Goal: Task Accomplishment & Management: Manage account settings

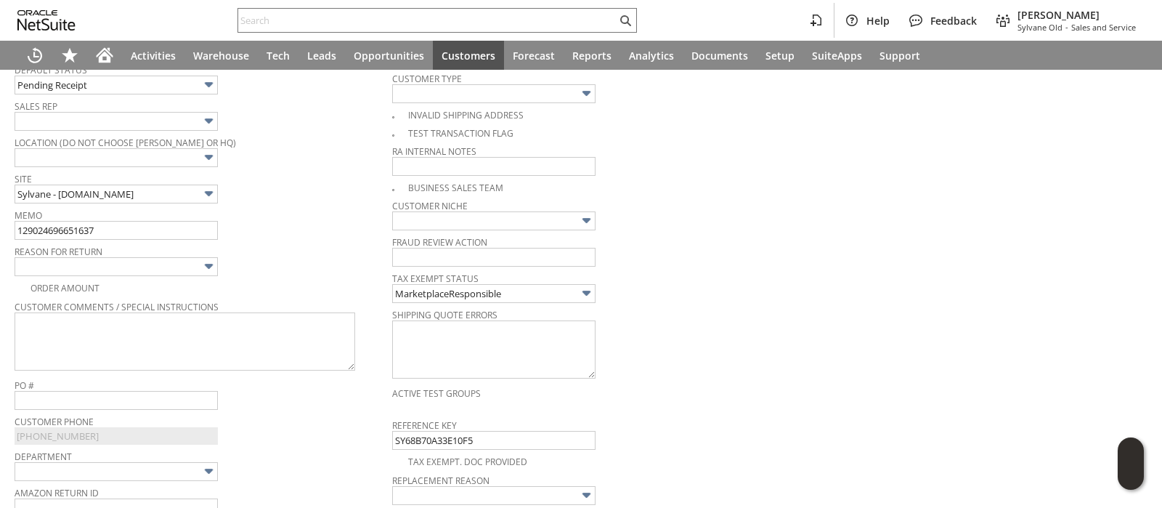
scroll to position [290, 0]
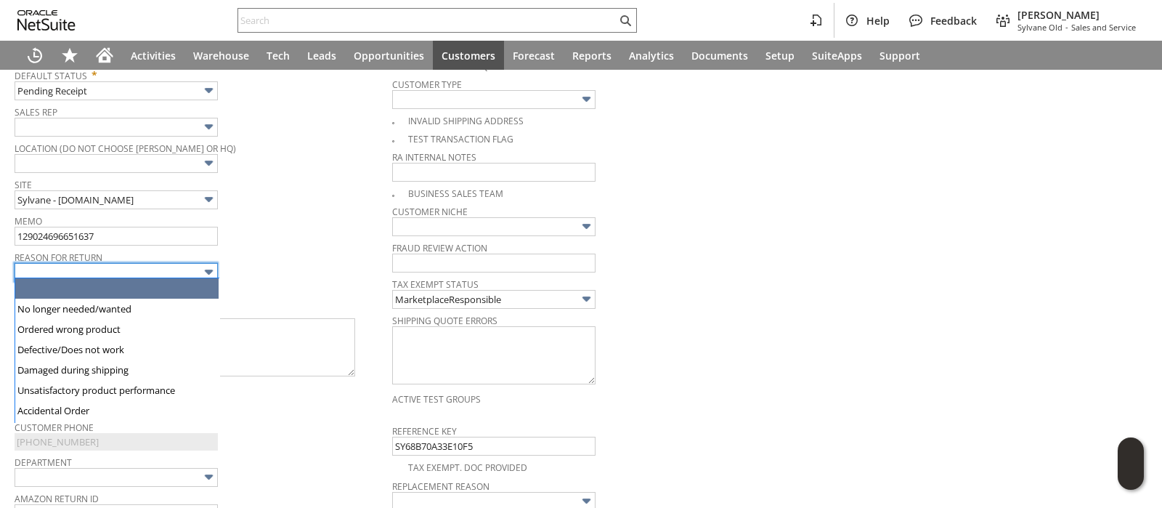
click at [192, 267] on input "text" at bounding box center [116, 272] width 203 height 19
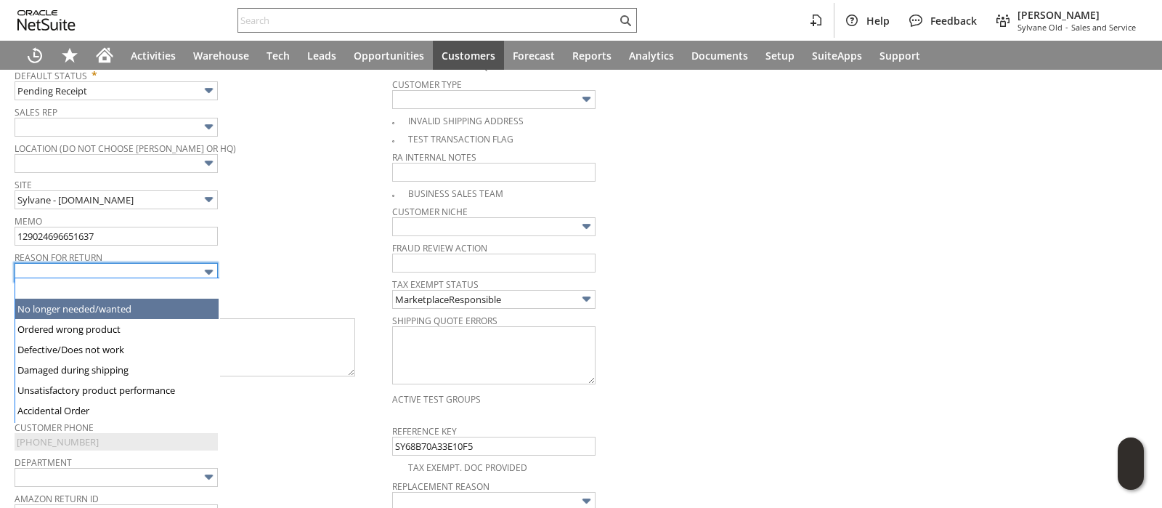
type input "No longer needed/wanted"
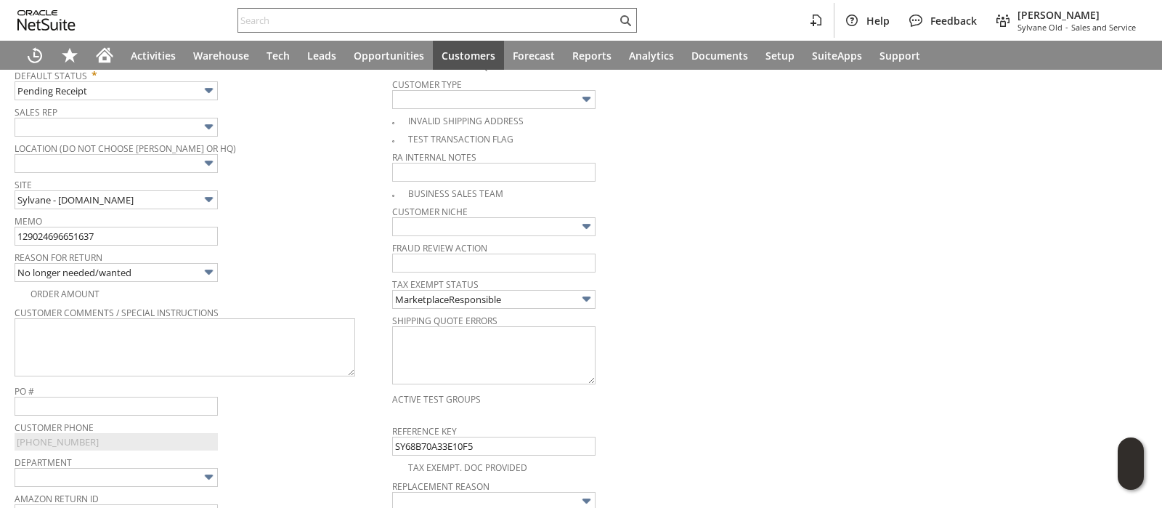
click at [301, 232] on div "Memo 129024696651637" at bounding box center [200, 228] width 370 height 35
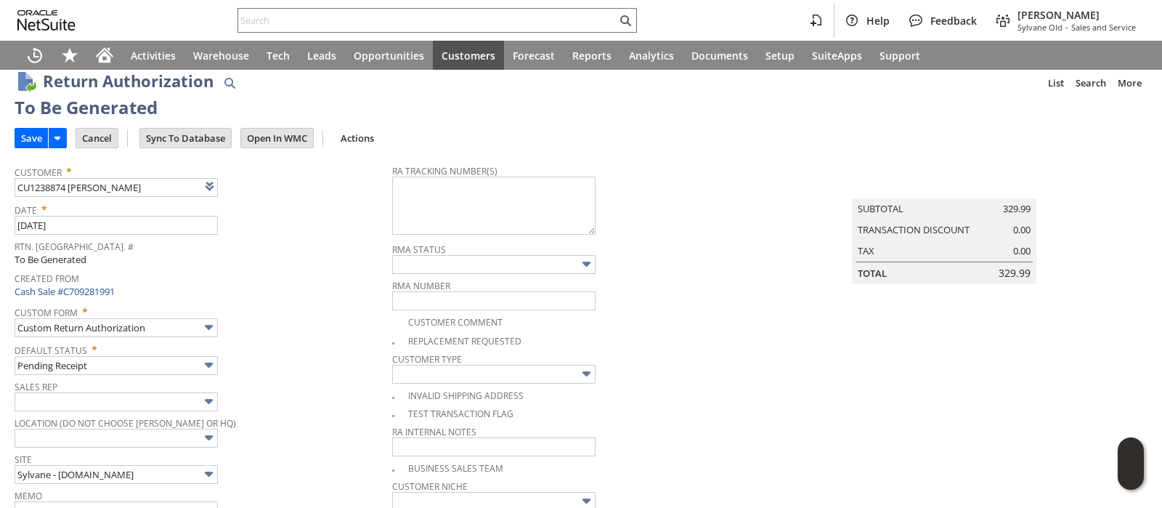
scroll to position [0, 0]
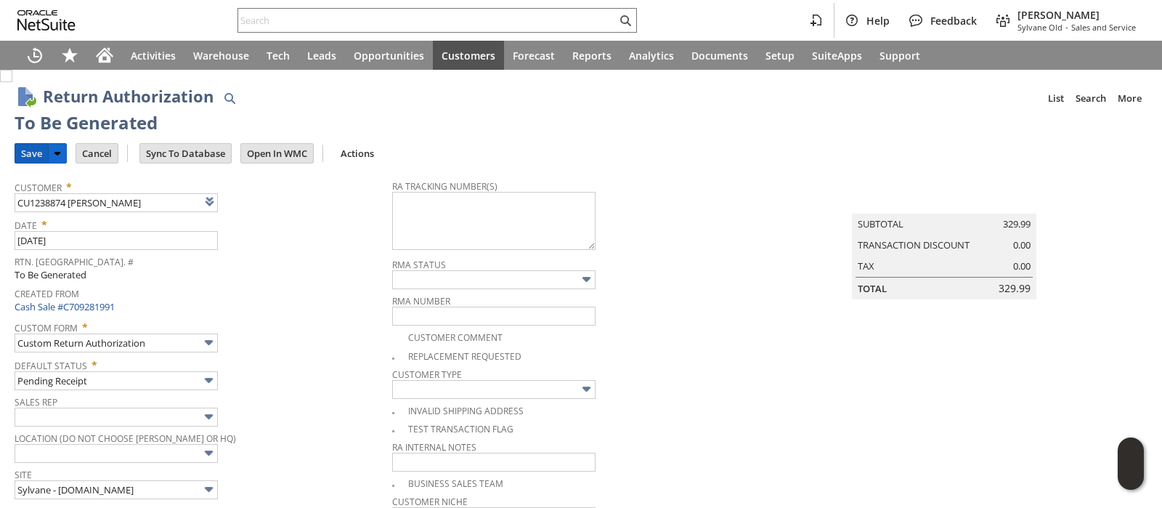
click at [20, 150] on input "Save" at bounding box center [31, 153] width 33 height 19
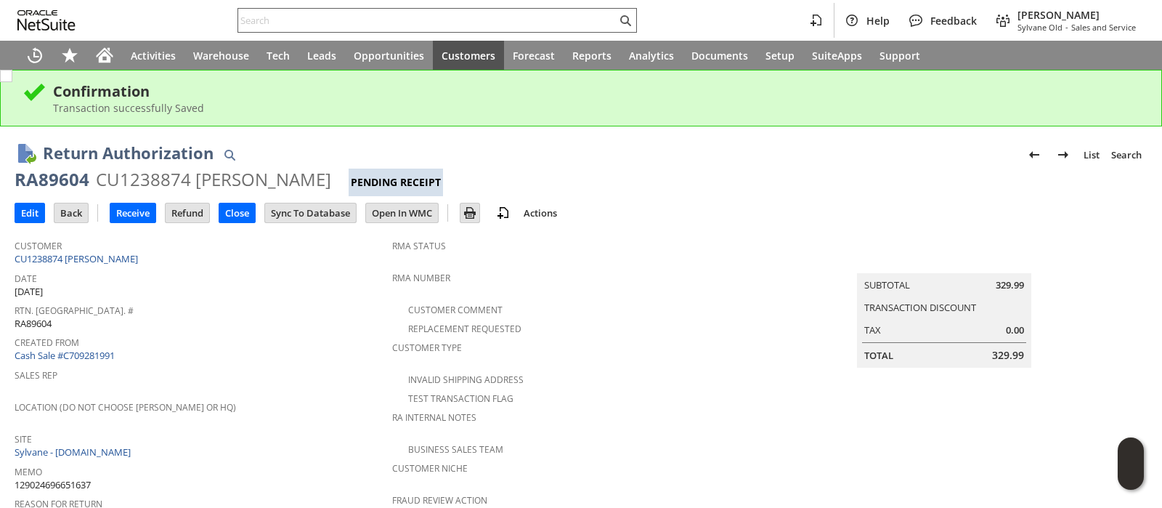
click at [516, 23] on input "text" at bounding box center [427, 20] width 378 height 17
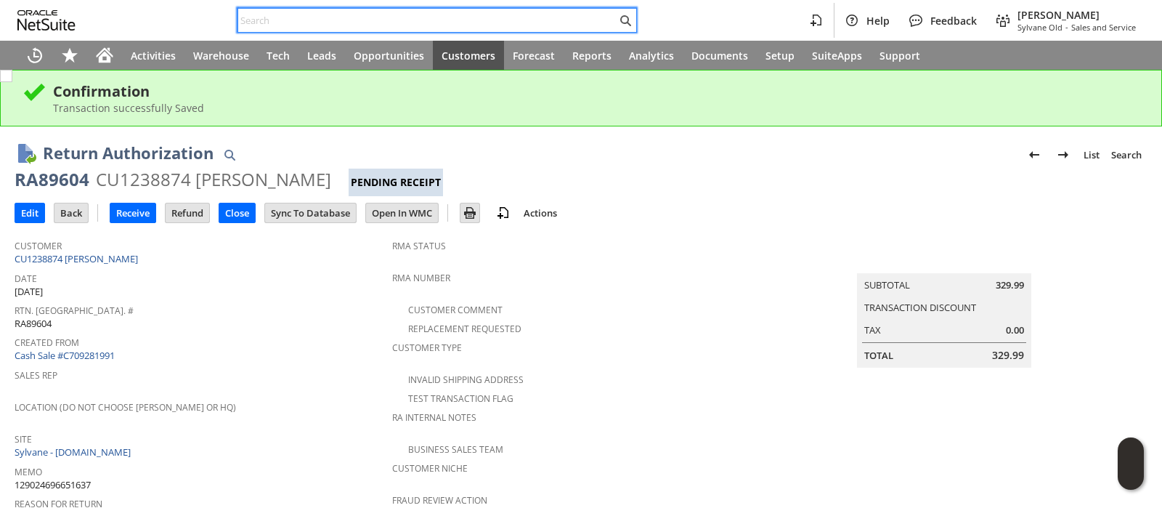
paste input "129022734536935"
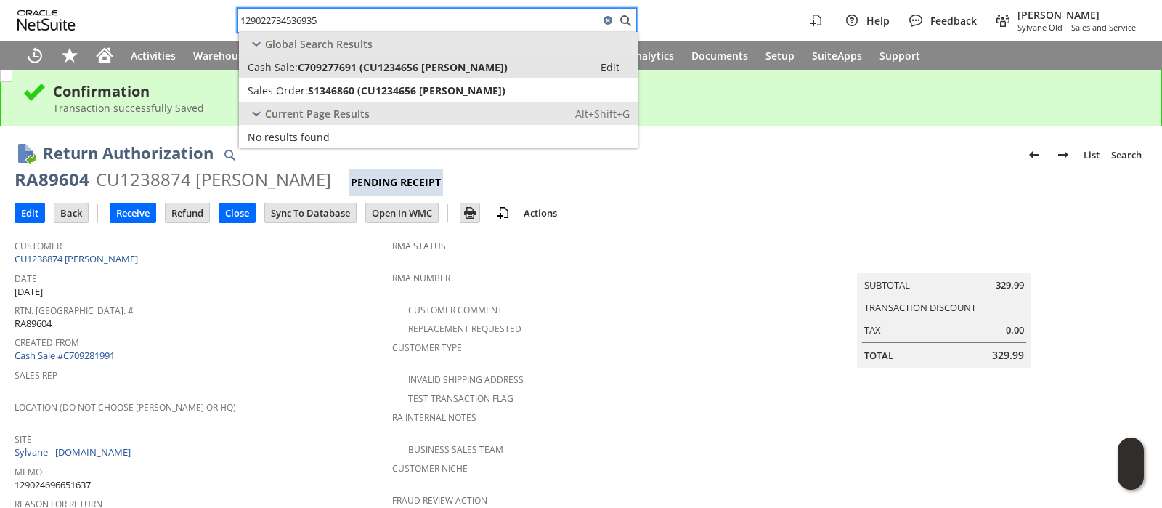
type input "129022734536935"
click at [478, 69] on span "C709277691 (CU1234656 Judy Maman)" at bounding box center [403, 67] width 210 height 14
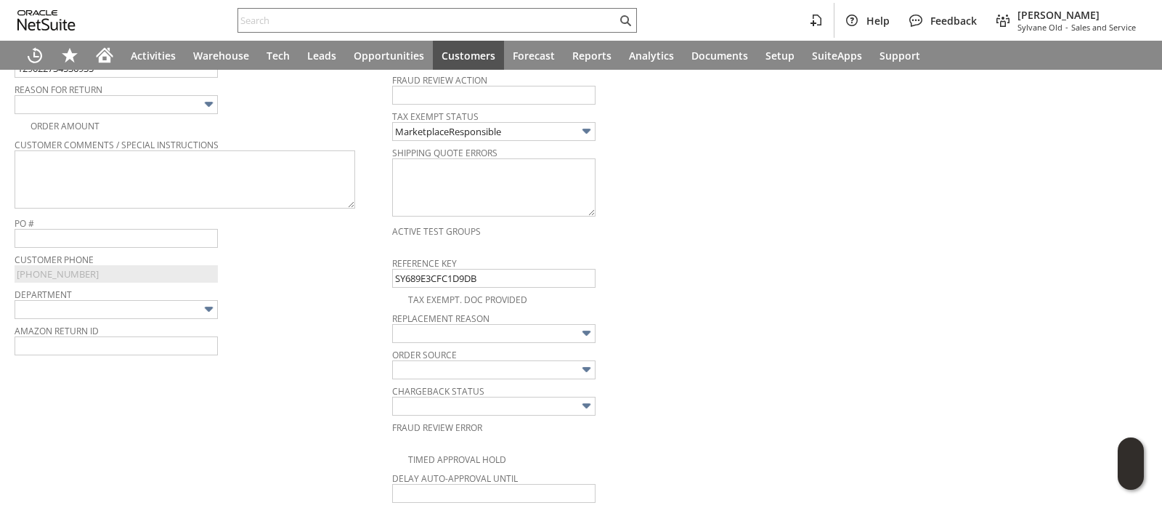
scroll to position [367, 0]
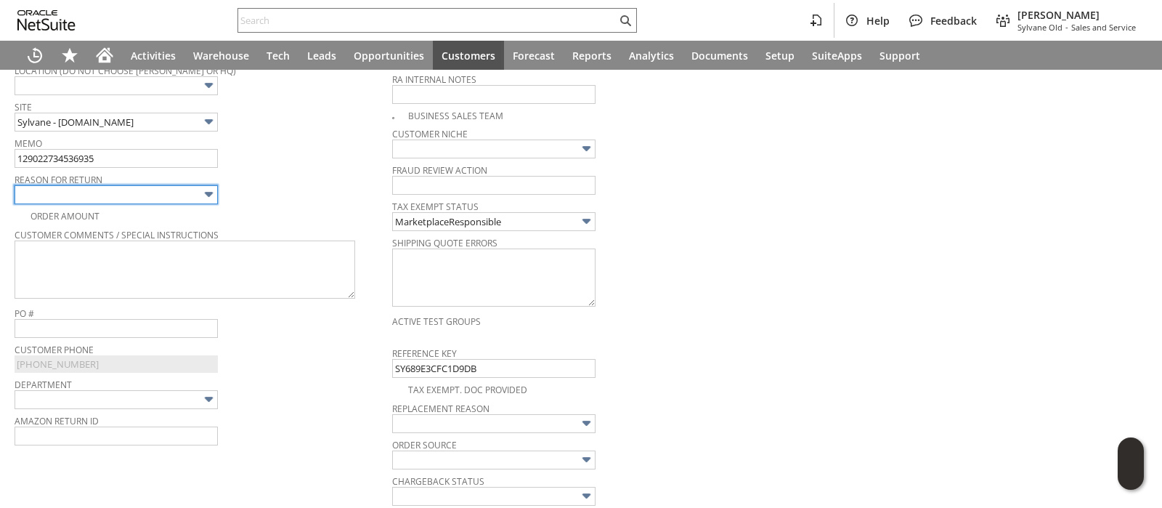
click at [176, 190] on input "text" at bounding box center [116, 194] width 203 height 19
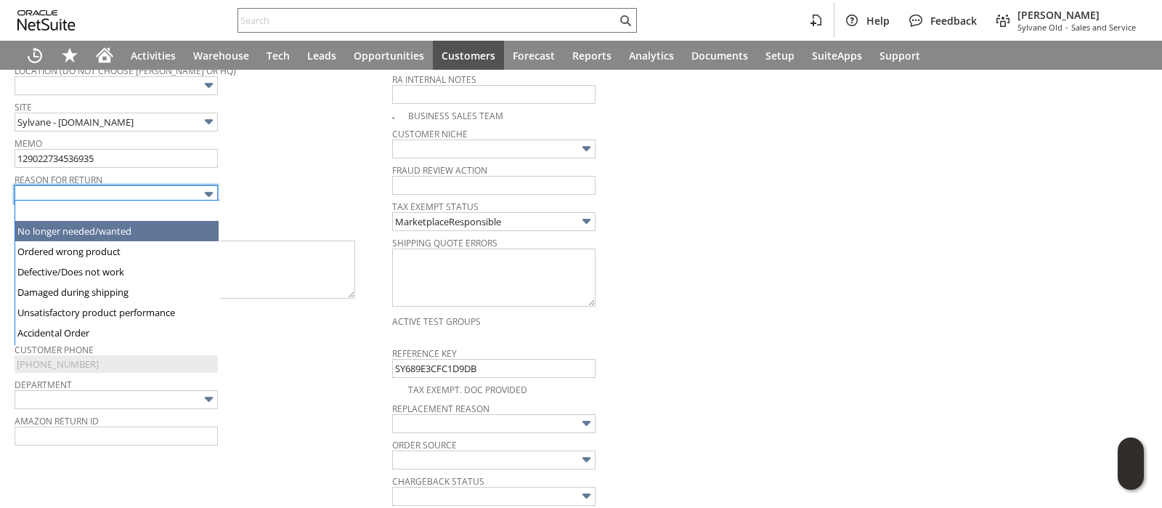
scroll to position [102, 0]
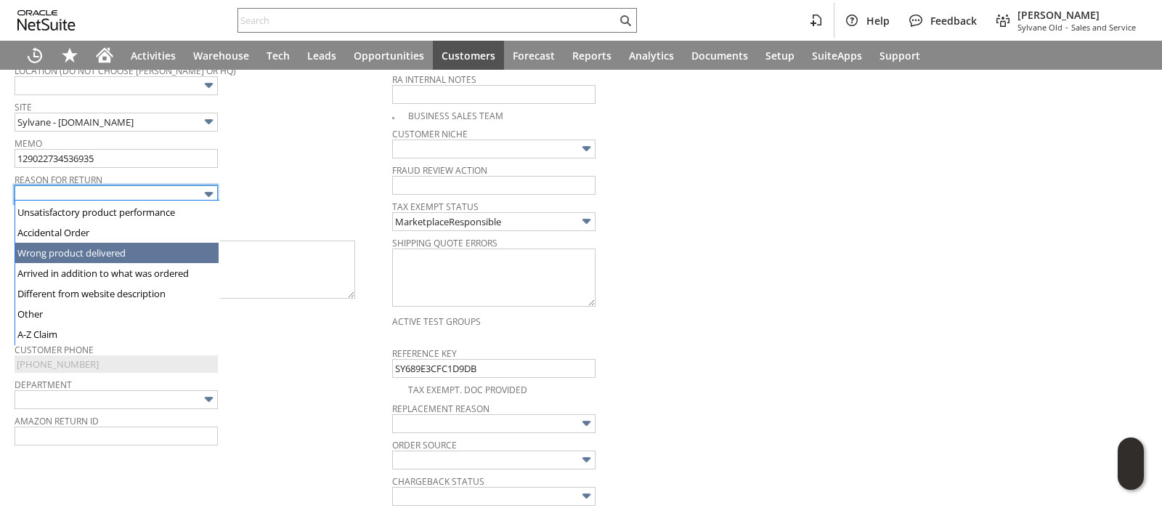
type input "Wrong product delivered"
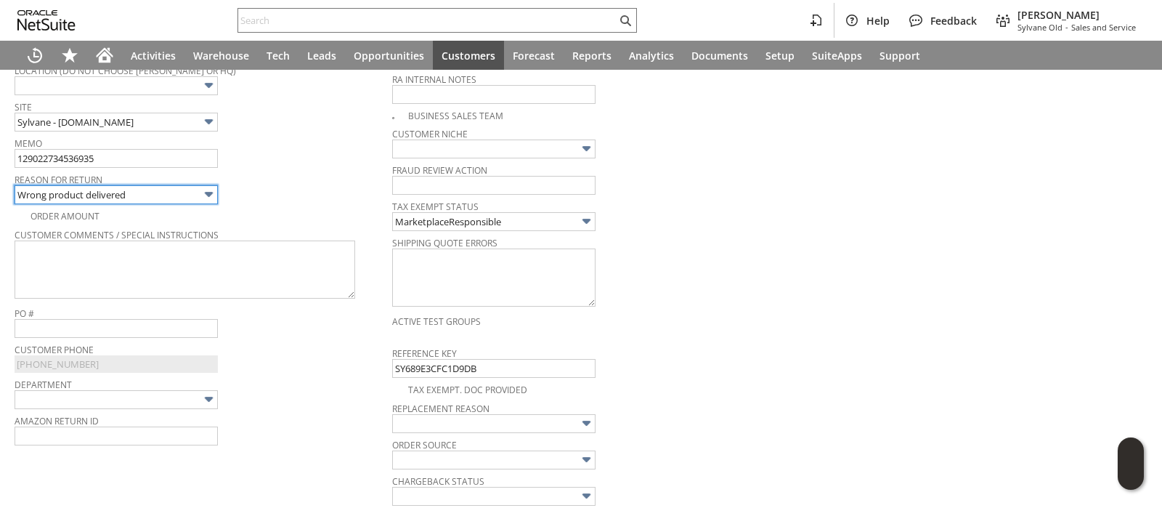
scroll to position [0, 0]
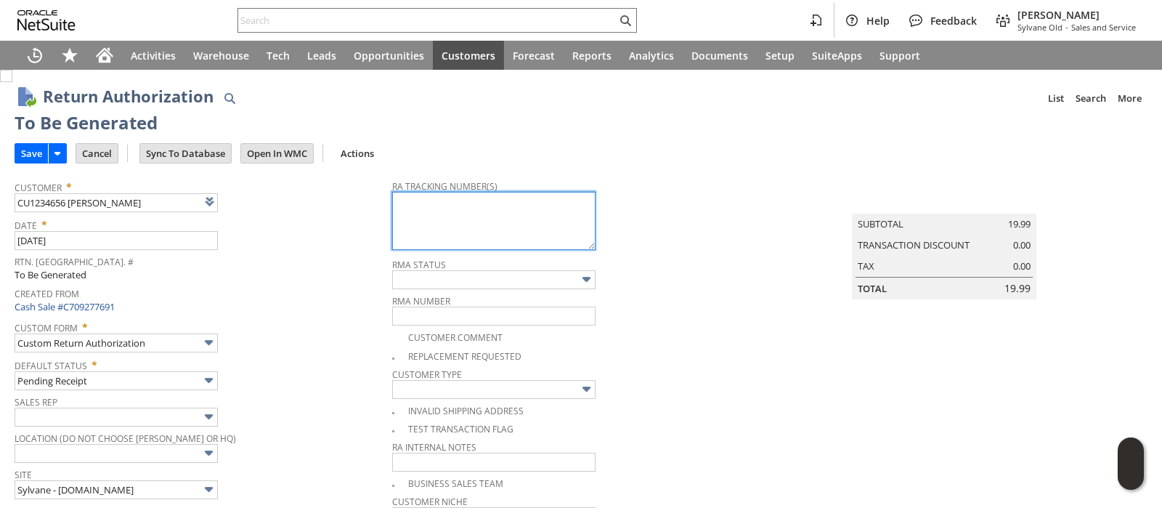
click at [557, 221] on textarea at bounding box center [493, 221] width 203 height 58
paste textarea "797610261680"
type textarea "797610261680"
click at [25, 153] on input "Save" at bounding box center [31, 153] width 33 height 19
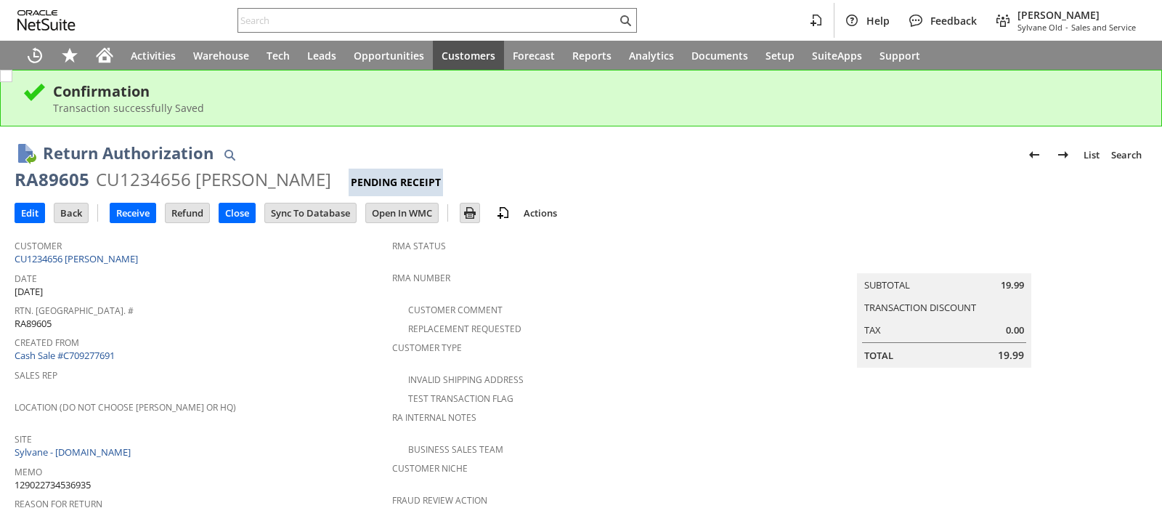
click at [479, 20] on input "text" at bounding box center [427, 20] width 378 height 17
paste input "129024696651637"
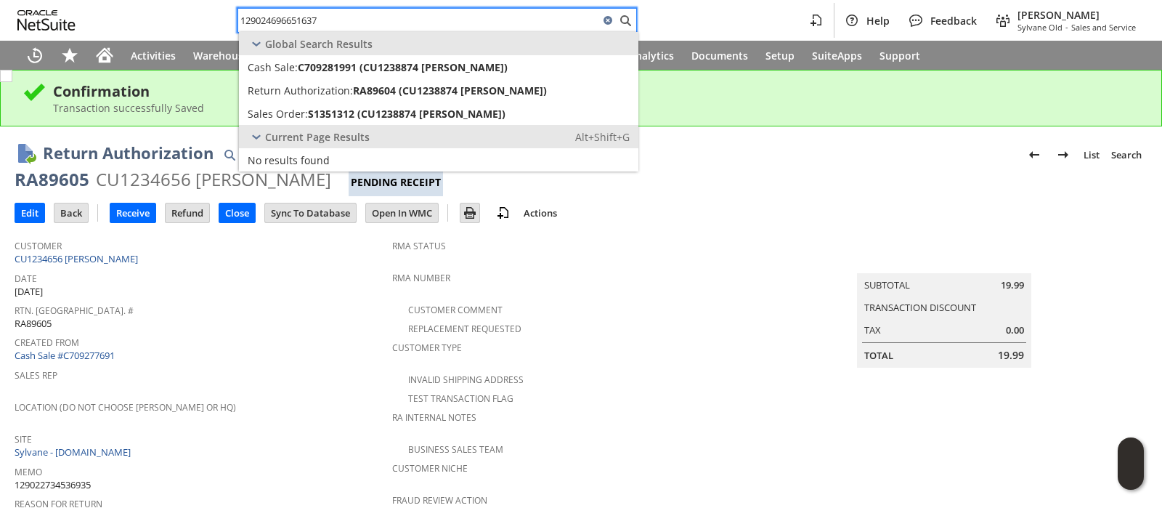
click at [552, 17] on input "129024696651637" at bounding box center [418, 20] width 361 height 17
paste input "918859149"
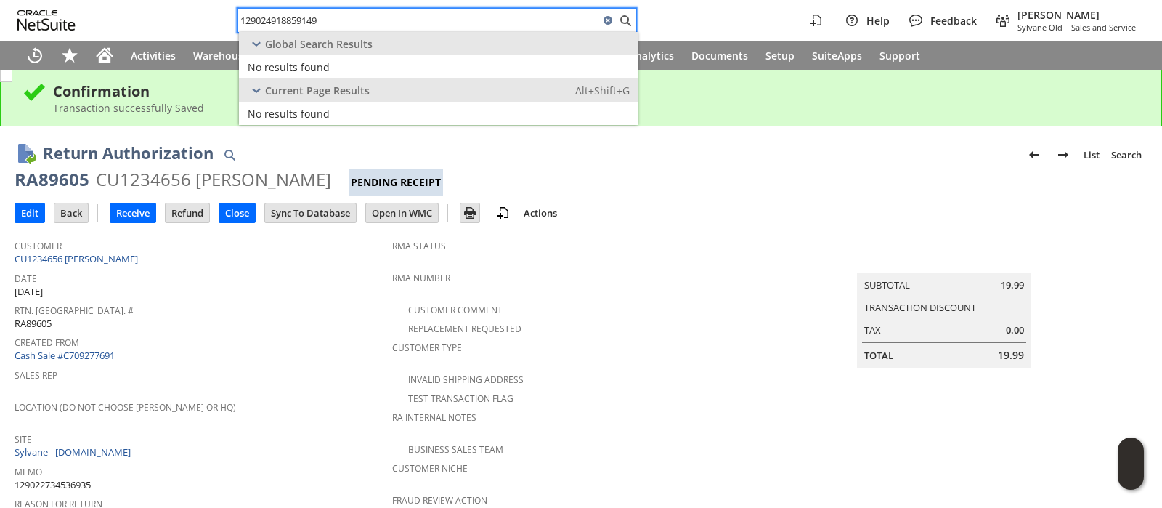
click at [479, 13] on input "129024918859149" at bounding box center [418, 20] width 361 height 17
paste input "3772529258"
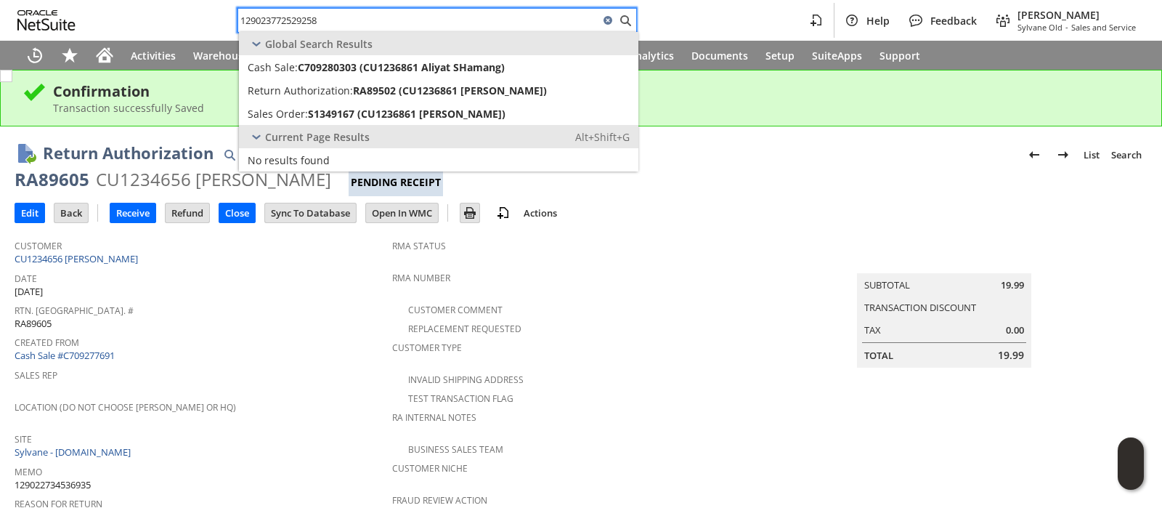
click at [577, 23] on input "129023772529258" at bounding box center [418, 20] width 361 height 17
paste input "4726319"
click at [521, 20] on input "129023774726319" at bounding box center [418, 20] width 361 height 17
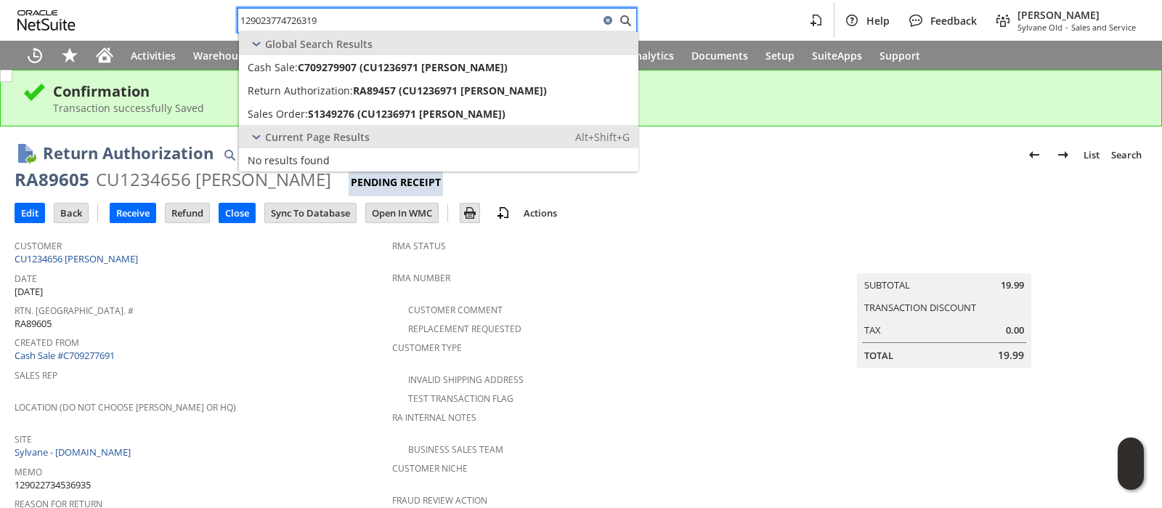
paste input "09018392112944"
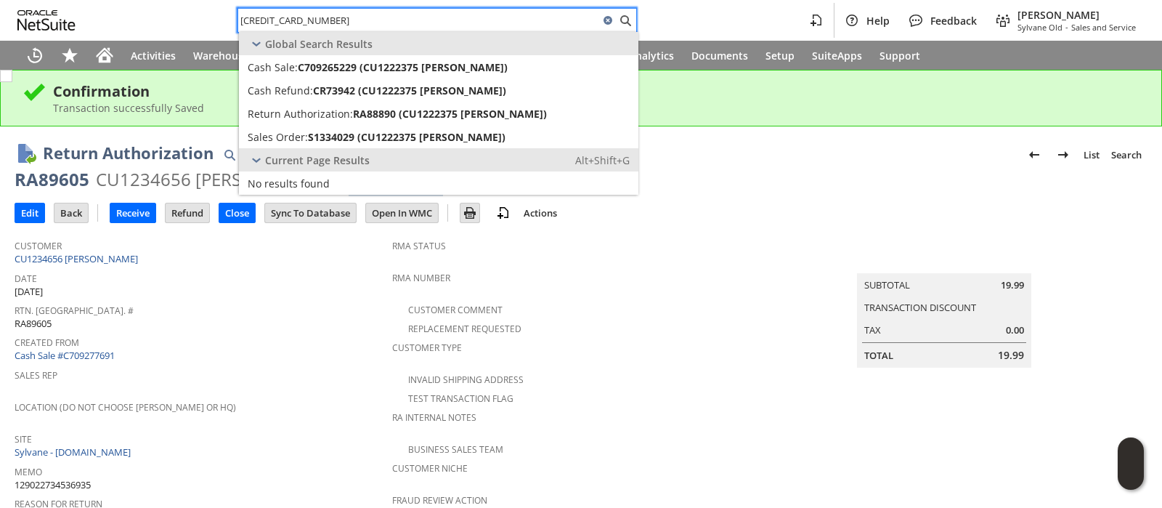
click at [474, 16] on input "109018392112944" at bounding box center [418, 20] width 361 height 17
paste input "12-7366665-2569853"
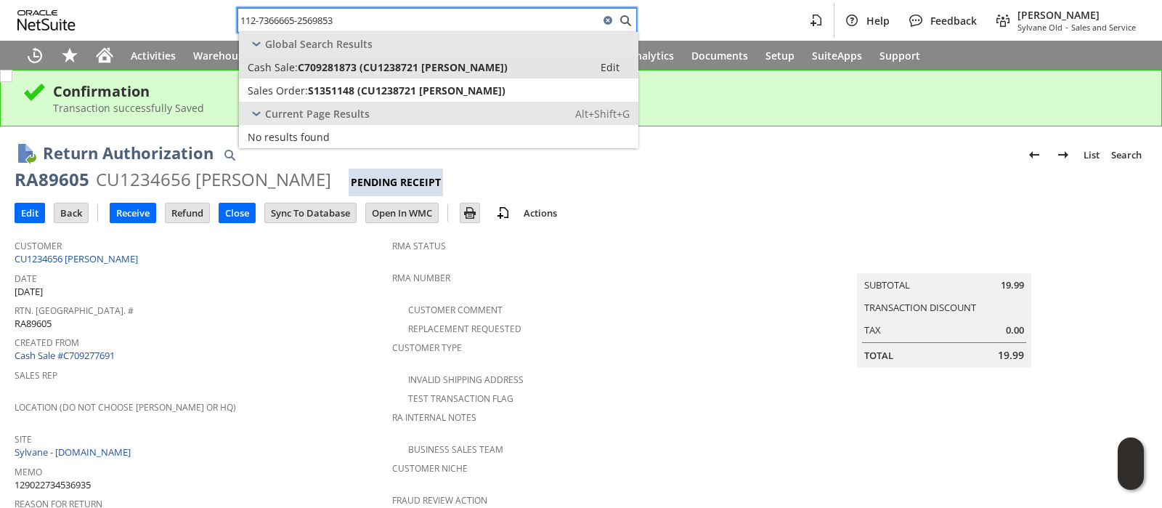
type input "112-7366665-2569853"
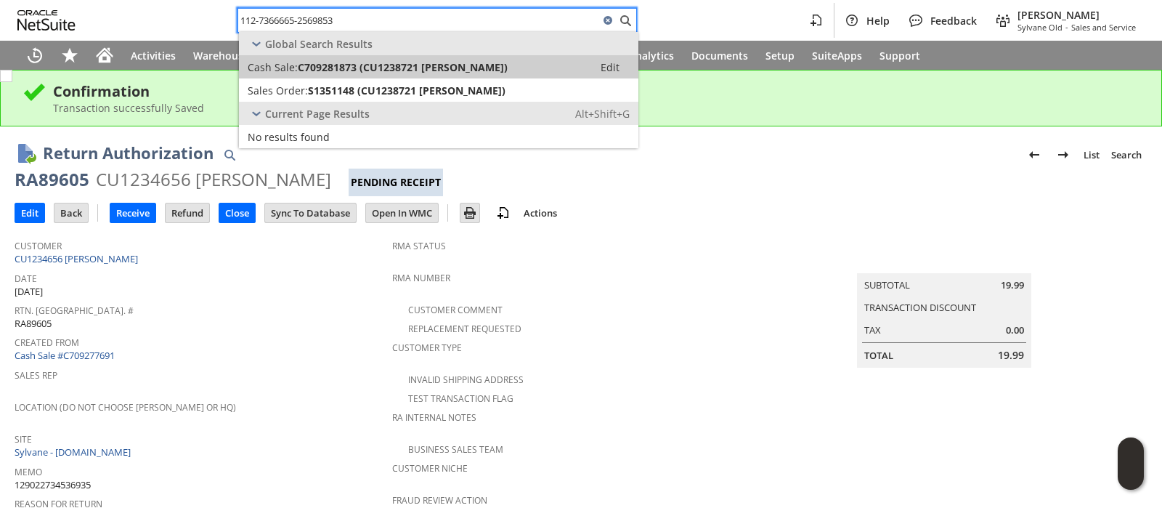
click at [463, 69] on span "C709281873 (CU1238721 Manuel Paul)" at bounding box center [403, 67] width 210 height 14
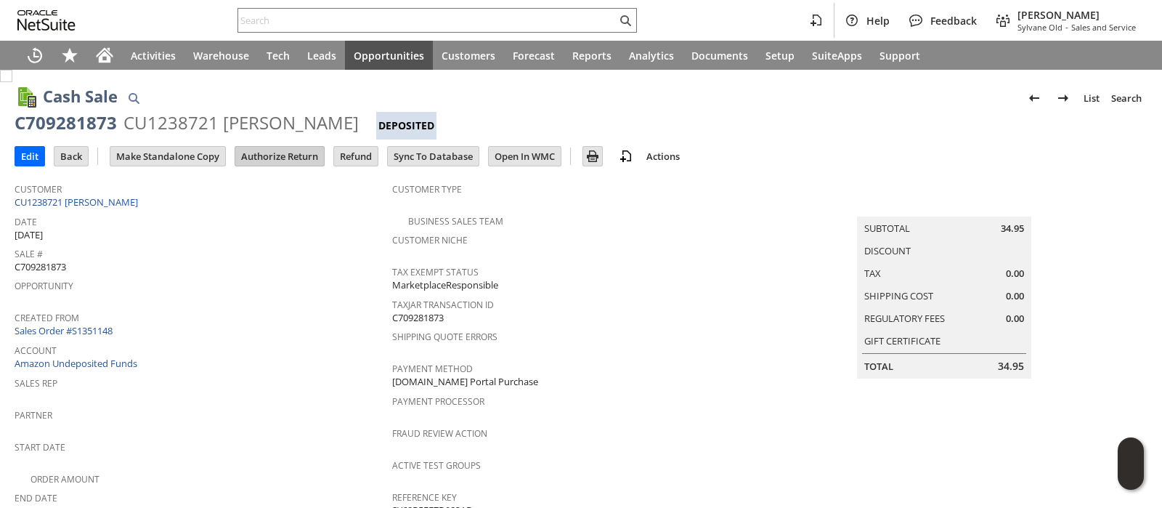
click at [295, 147] on input "Authorize Return" at bounding box center [279, 156] width 89 height 19
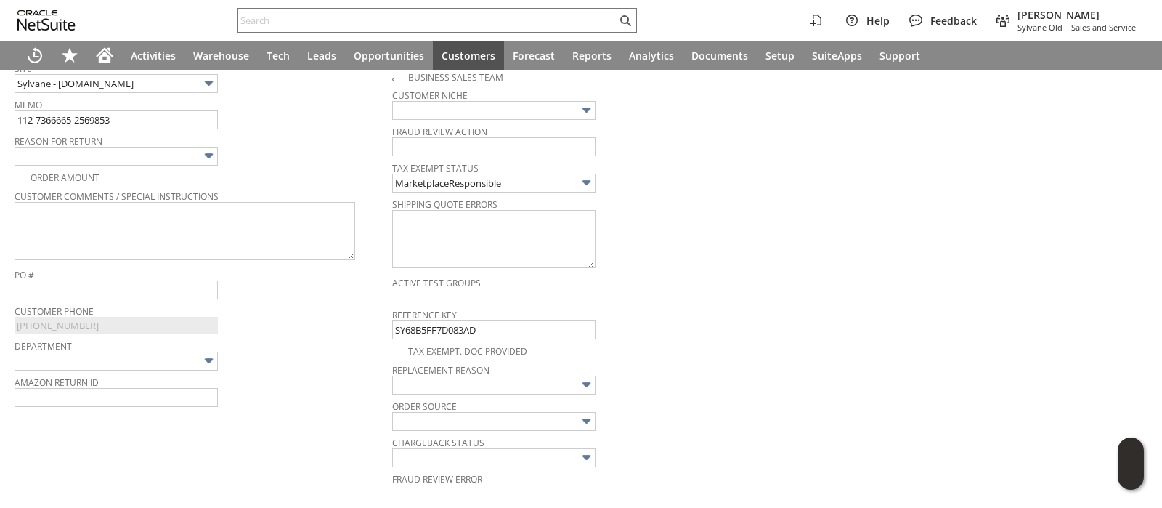
scroll to position [381, 0]
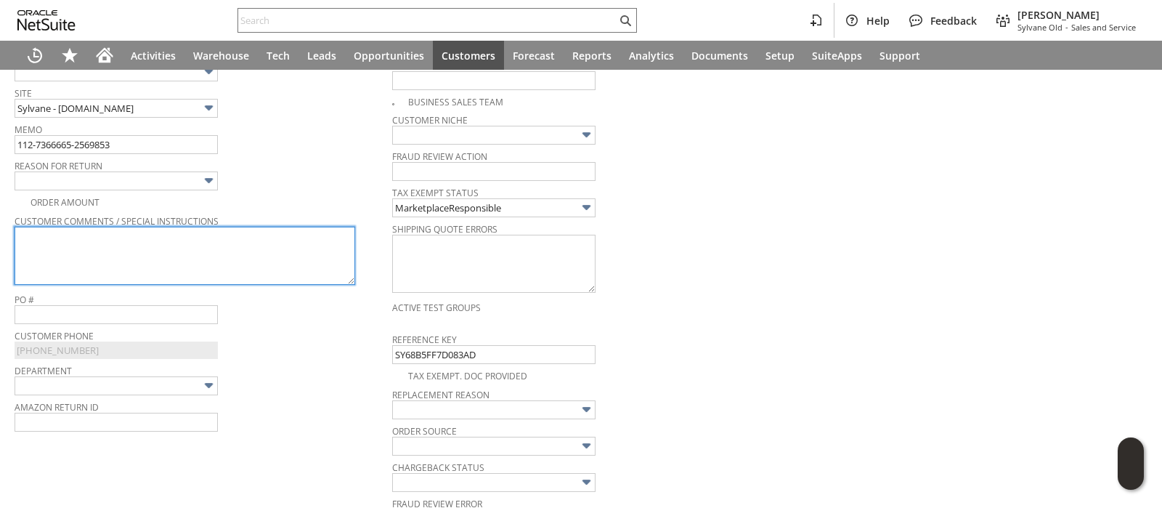
click at [273, 248] on textarea at bounding box center [185, 256] width 341 height 58
paste textarea "The remote doesn't work, I tried everything and it just doesn't connect or resp…"
type textarea "The remote doesn't work, I tried everything and it just doesn't connect or resp…"
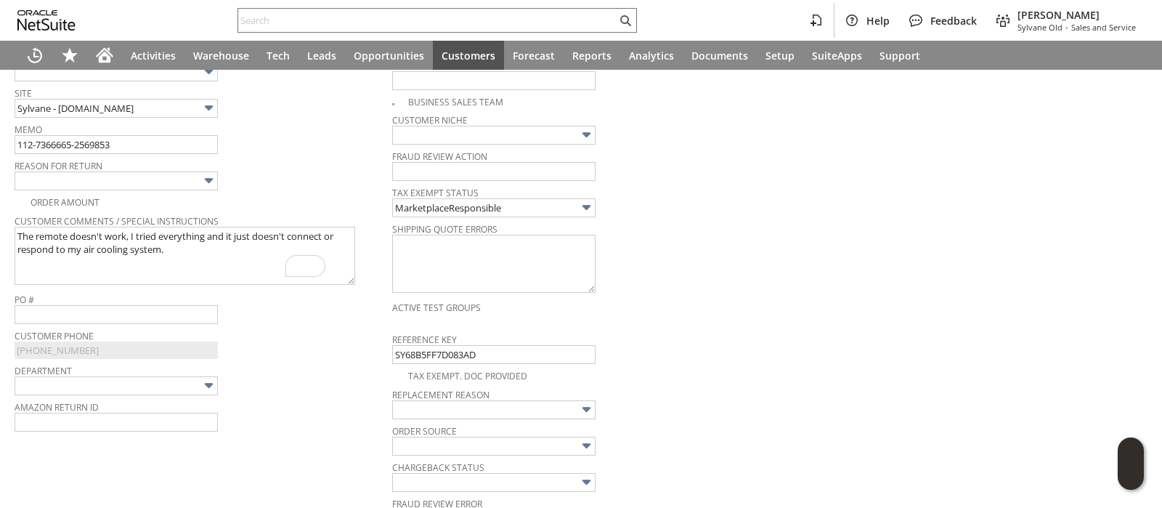
click at [211, 179] on img at bounding box center [208, 180] width 17 height 17
type input "Defective/Does not work"
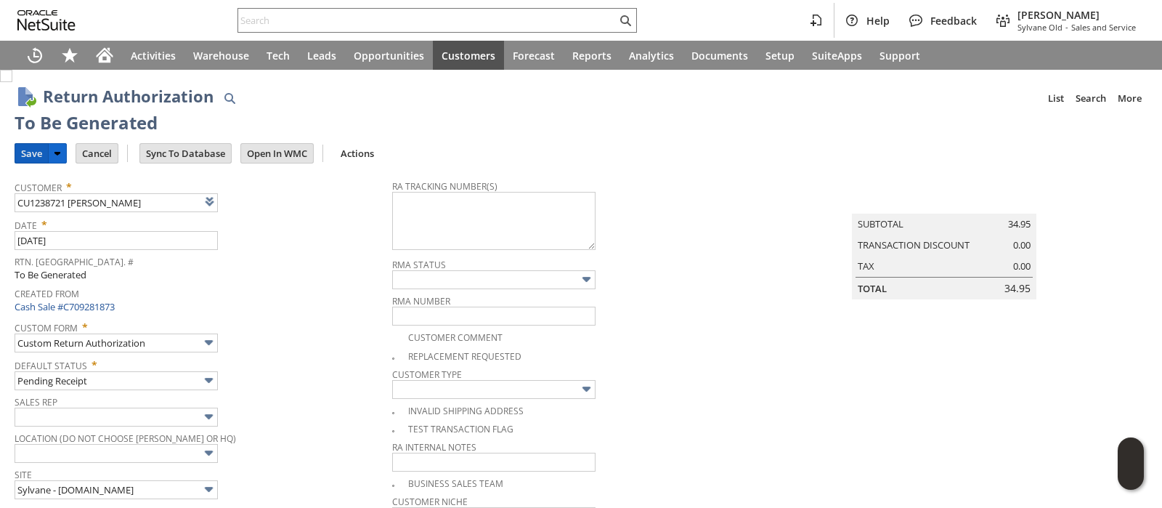
click at [34, 157] on input "Save" at bounding box center [31, 153] width 33 height 19
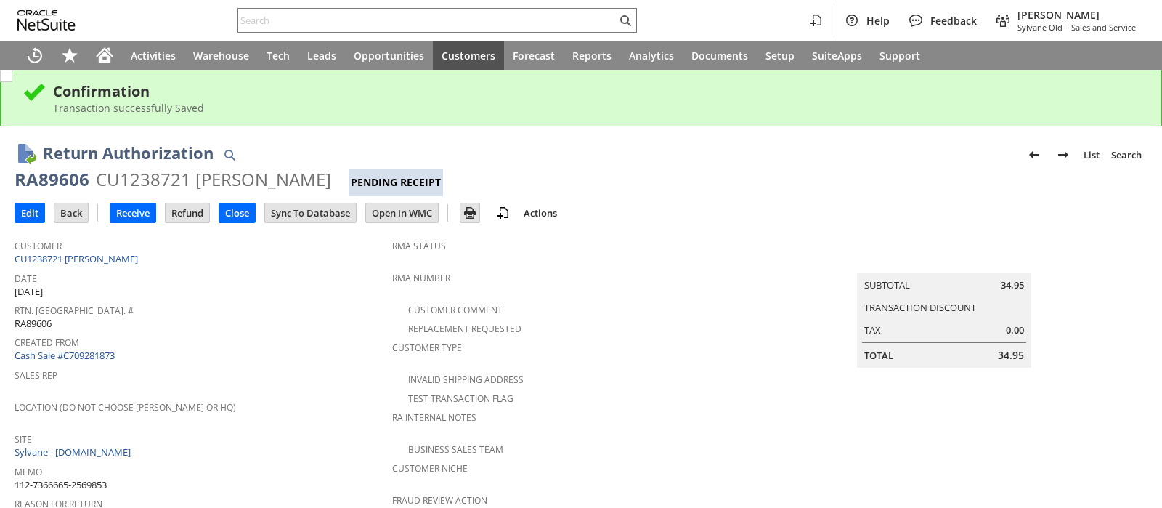
click at [68, 183] on div "RA89606" at bounding box center [52, 179] width 75 height 23
copy div "RA89606"
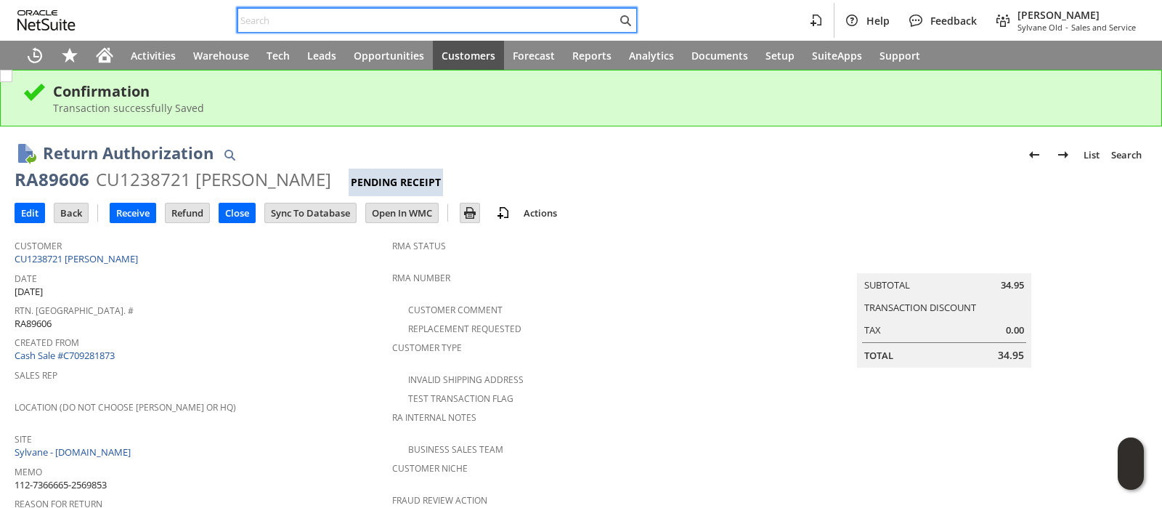
click at [468, 20] on input "text" at bounding box center [427, 20] width 378 height 17
paste input "113-2296541-3721050"
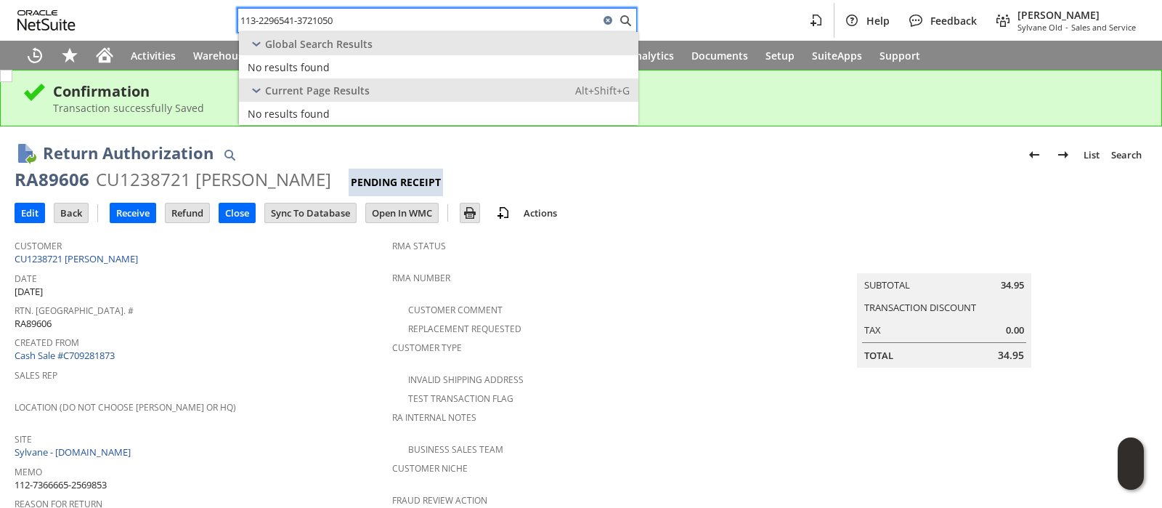
type input "113-2296541-3721050"
click at [523, 17] on input "113-2296541-3721050" at bounding box center [418, 20] width 361 height 17
click at [603, 17] on icon at bounding box center [607, 20] width 17 height 17
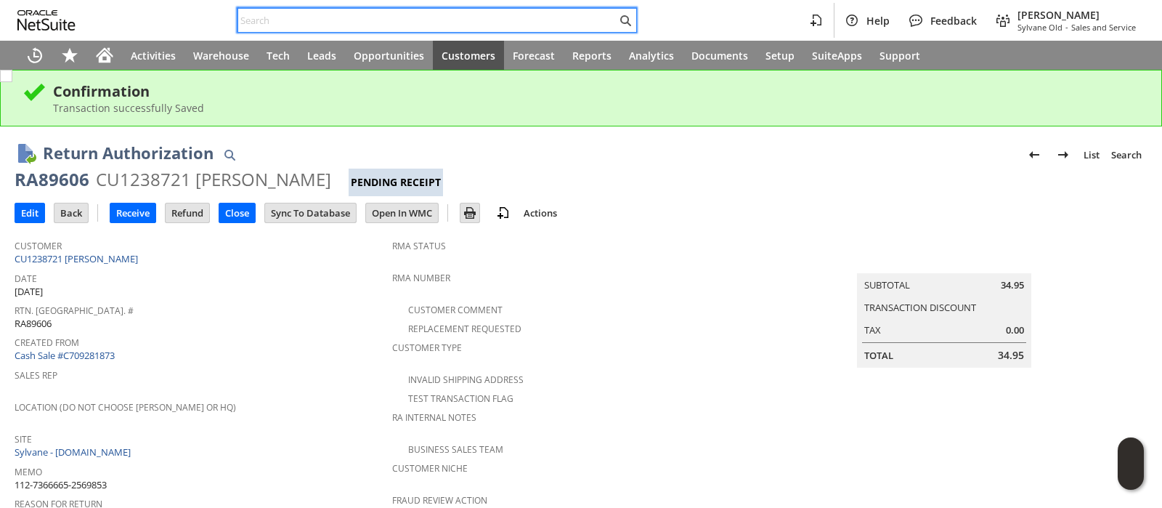
click at [574, 23] on input "text" at bounding box center [427, 20] width 378 height 17
paste input "113-2296541-3721050"
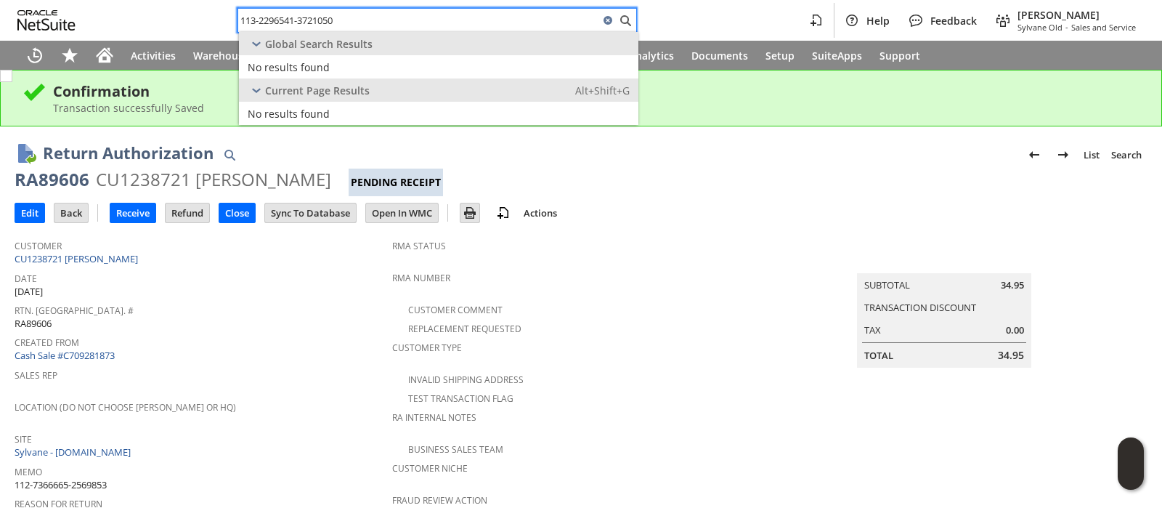
type input "113-2296541-3721050"
click at [113, 67] on div "Home" at bounding box center [104, 55] width 35 height 29
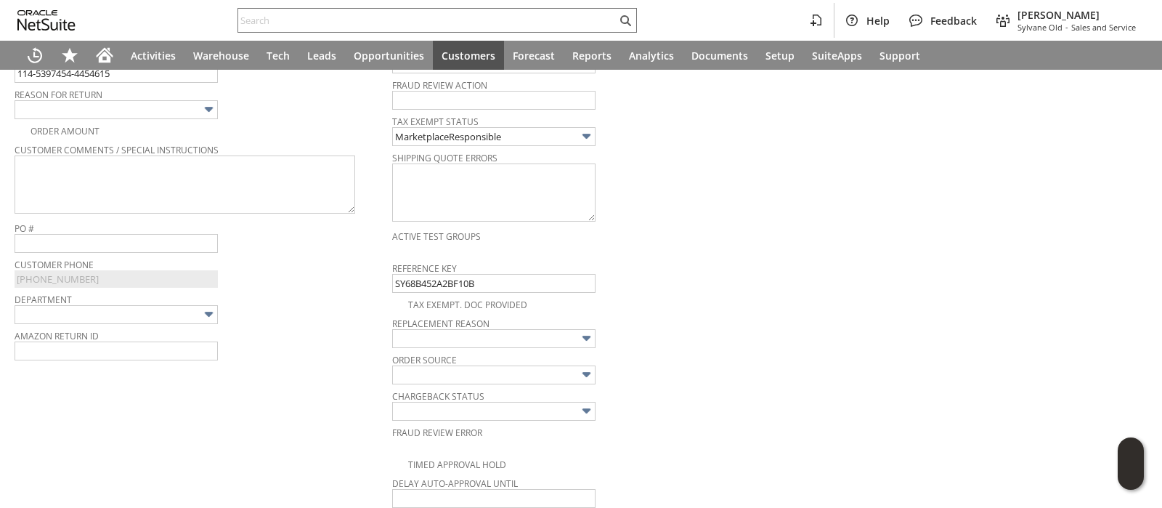
scroll to position [425, 0]
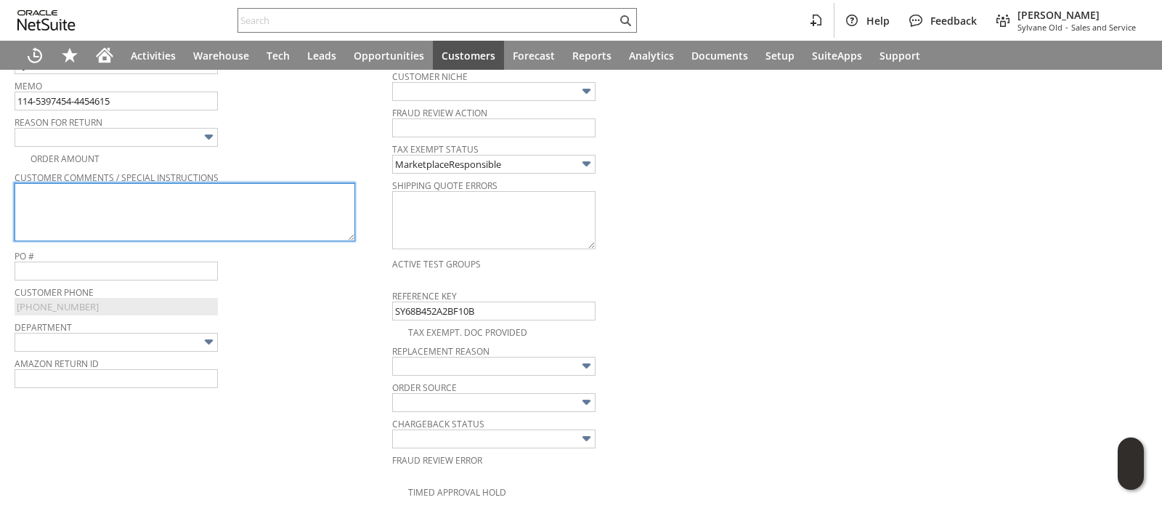
click at [287, 211] on textarea at bounding box center [185, 212] width 341 height 58
paste textarea "Item was purchased for a customer who changed their mind."
type textarea "Item was purchased for a customer who changed their mind."
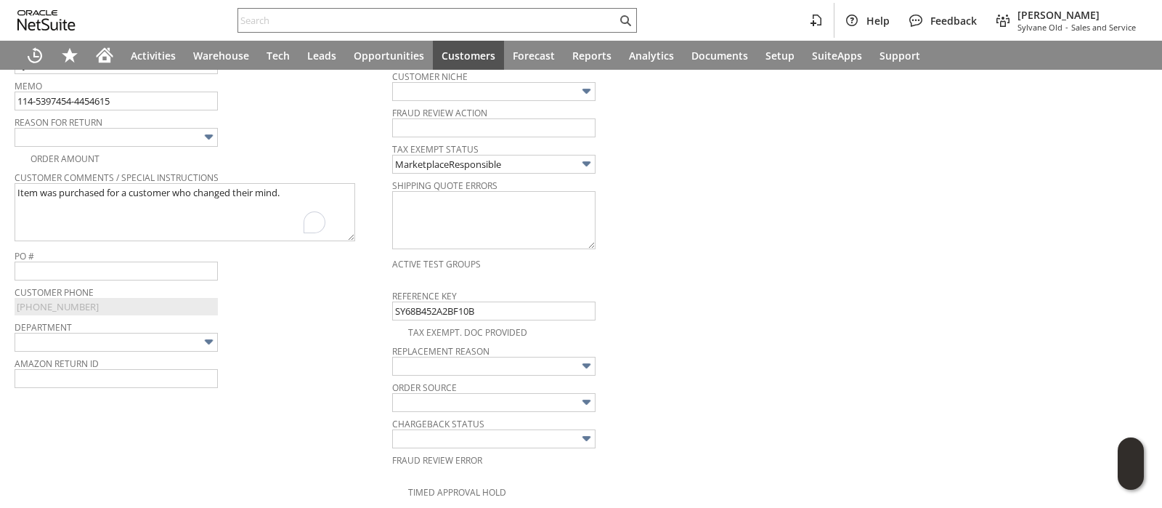
click at [208, 136] on img at bounding box center [208, 137] width 17 height 17
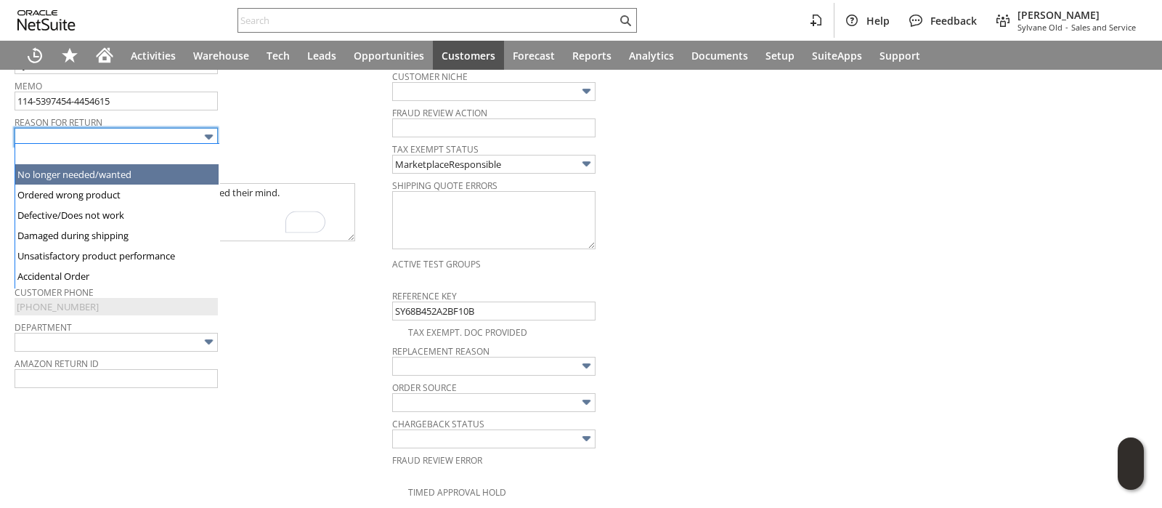
type input "No longer needed/wanted"
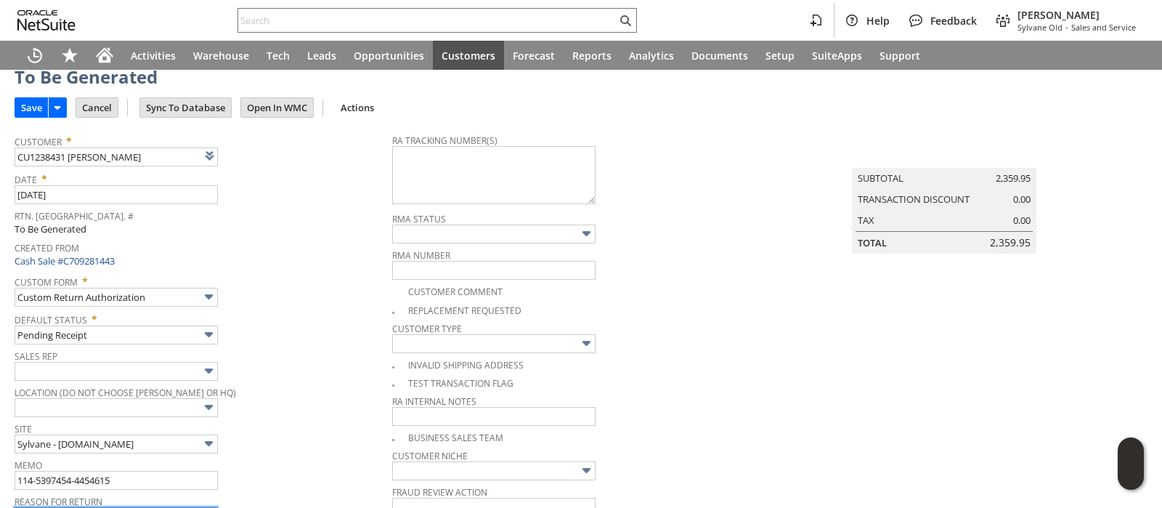
scroll to position [0, 0]
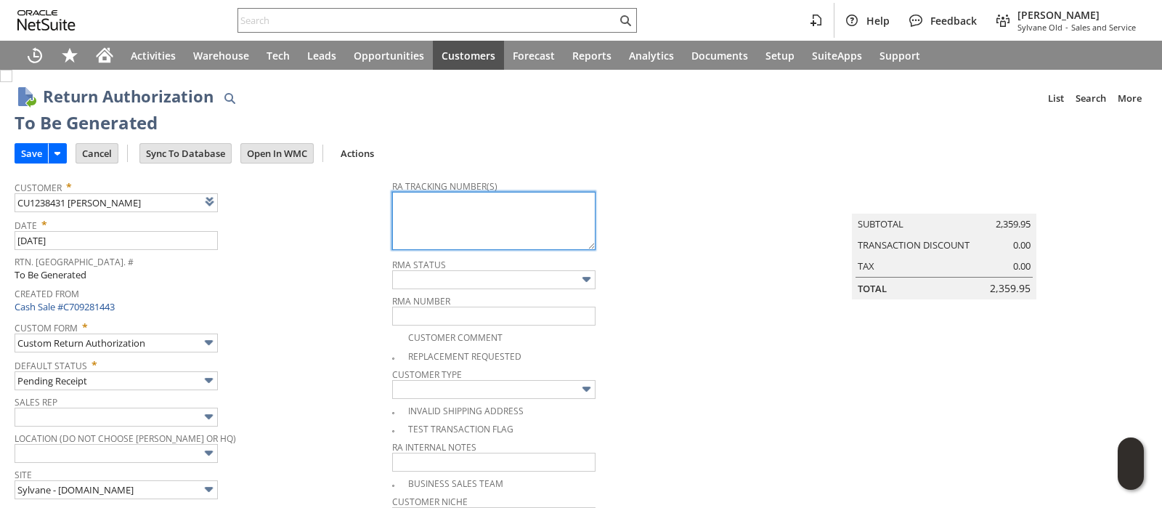
click at [505, 223] on textarea at bounding box center [493, 221] width 203 height 58
paste textarea "1ZR0960D9086856767"
paste textarea "1ZR0960D9086851468"
type textarea "1ZR0960D9086856767 1ZR0960D9086851468"
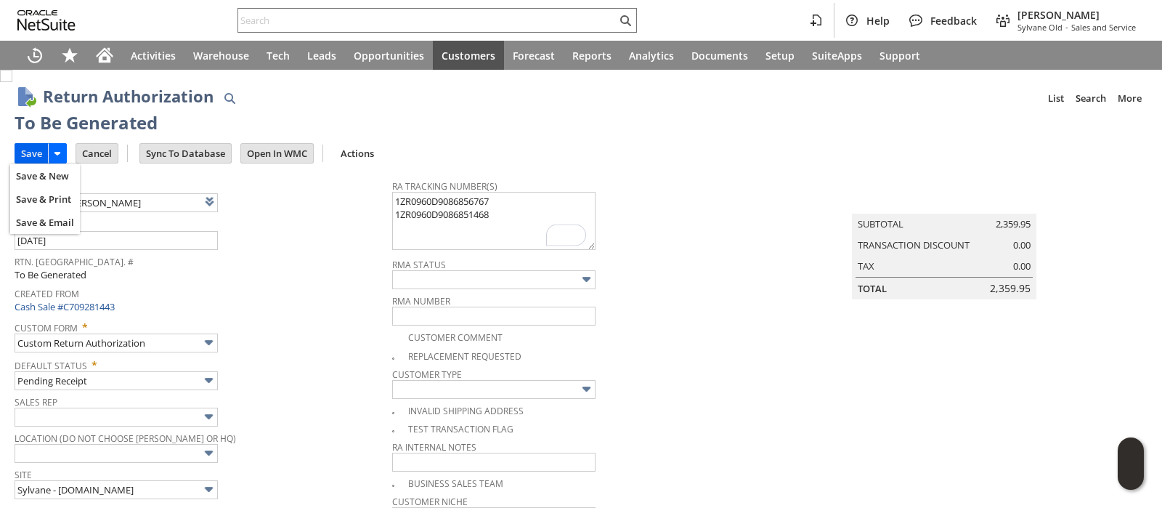
click at [27, 151] on input "Save" at bounding box center [31, 153] width 33 height 19
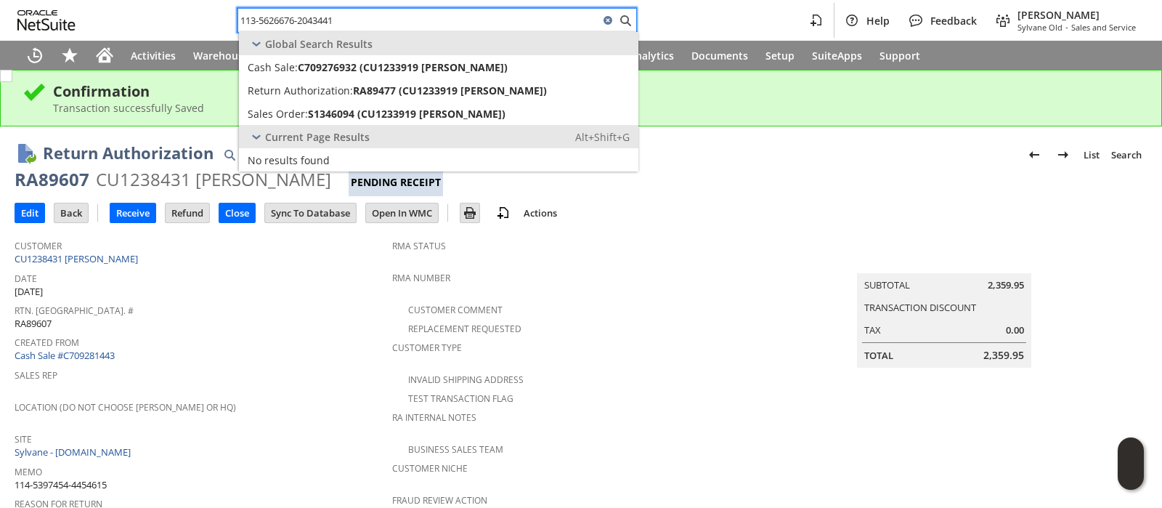
click at [528, 2] on div "113-5626676-2043441 Help Feedback [PERSON_NAME] [PERSON_NAME] - Sales and Servi…" at bounding box center [581, 20] width 1162 height 41
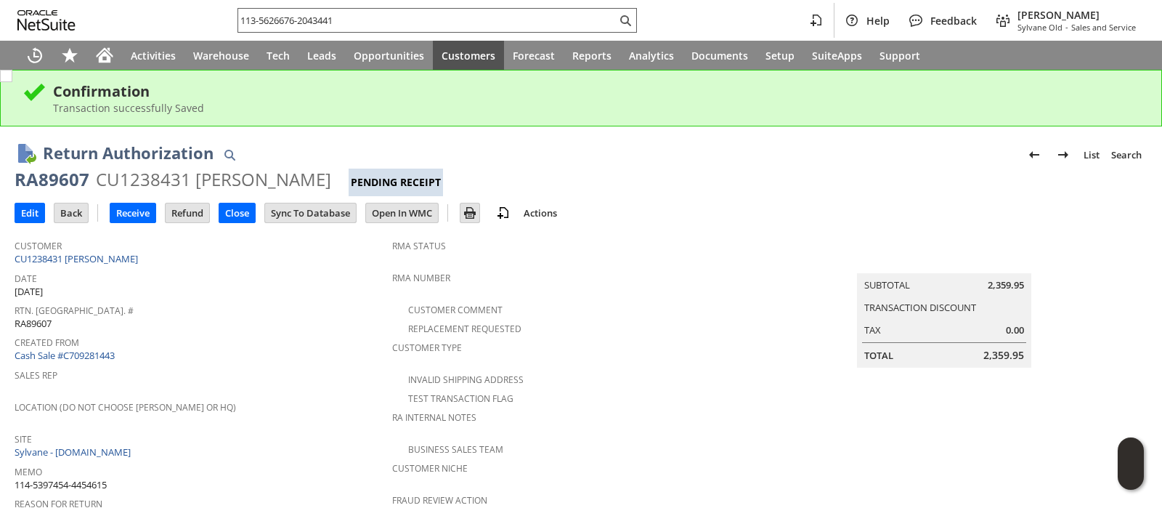
click at [524, 20] on input "113-5626676-2043441" at bounding box center [427, 20] width 378 height 17
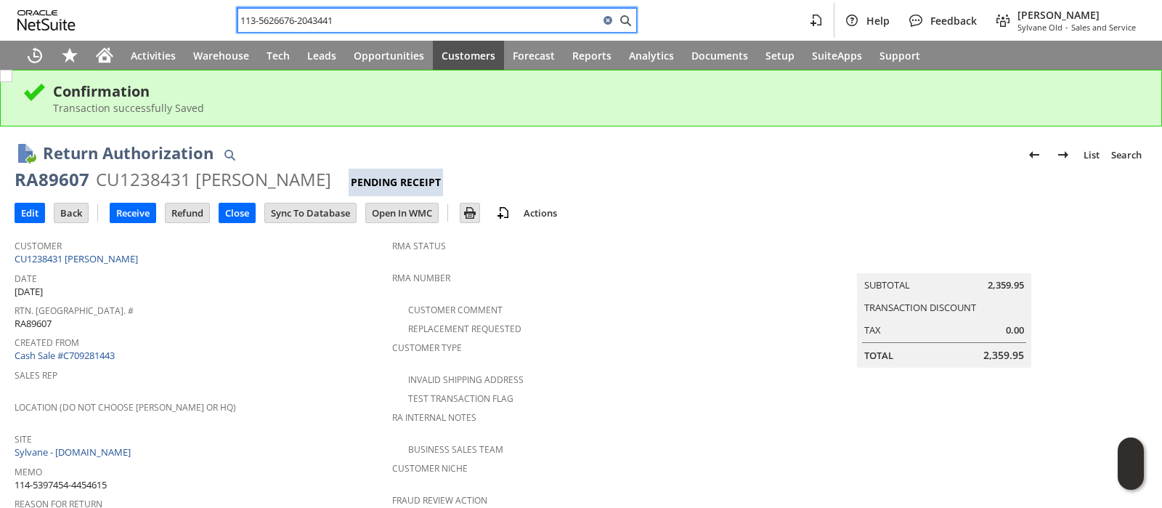
click at [524, 20] on input "113-5626676-2043441" at bounding box center [418, 20] width 361 height 17
paste input "4-0354783-6241028"
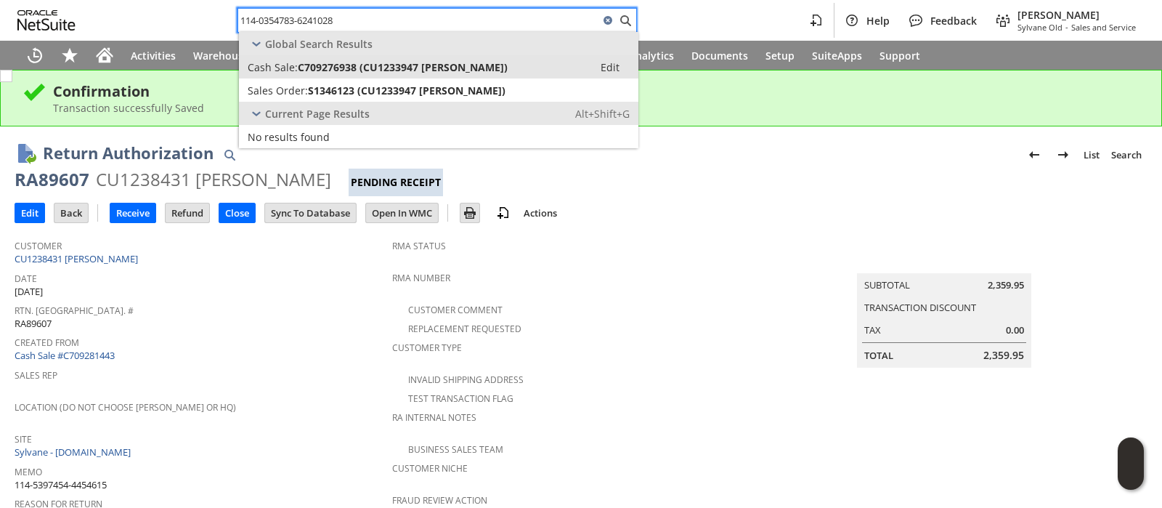
type input "114-0354783-6241028"
click at [505, 64] on div "Cash Sale: C709276938 (CU1233947 [PERSON_NAME])" at bounding box center [416, 67] width 337 height 14
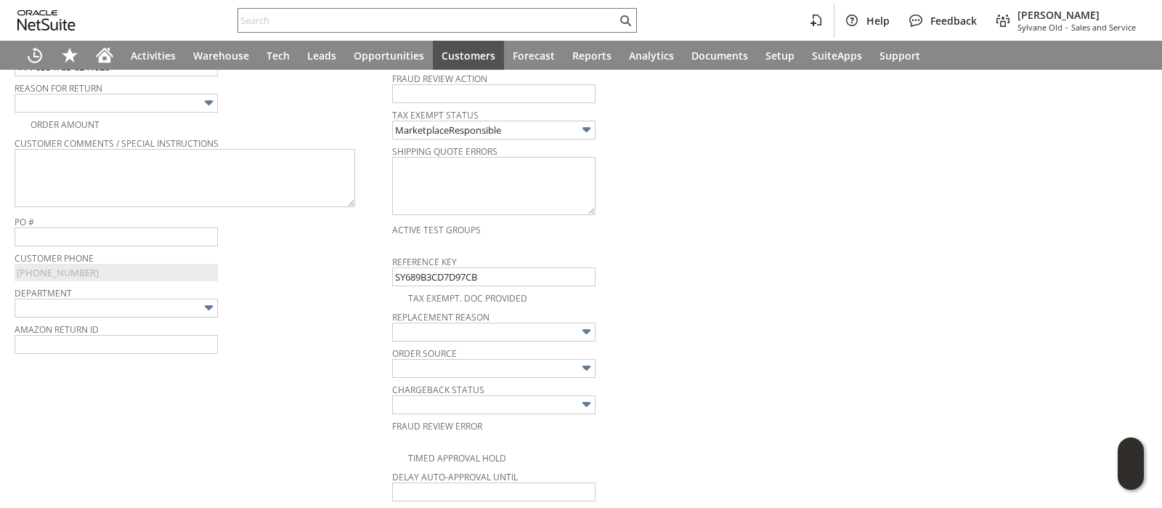
scroll to position [458, 0]
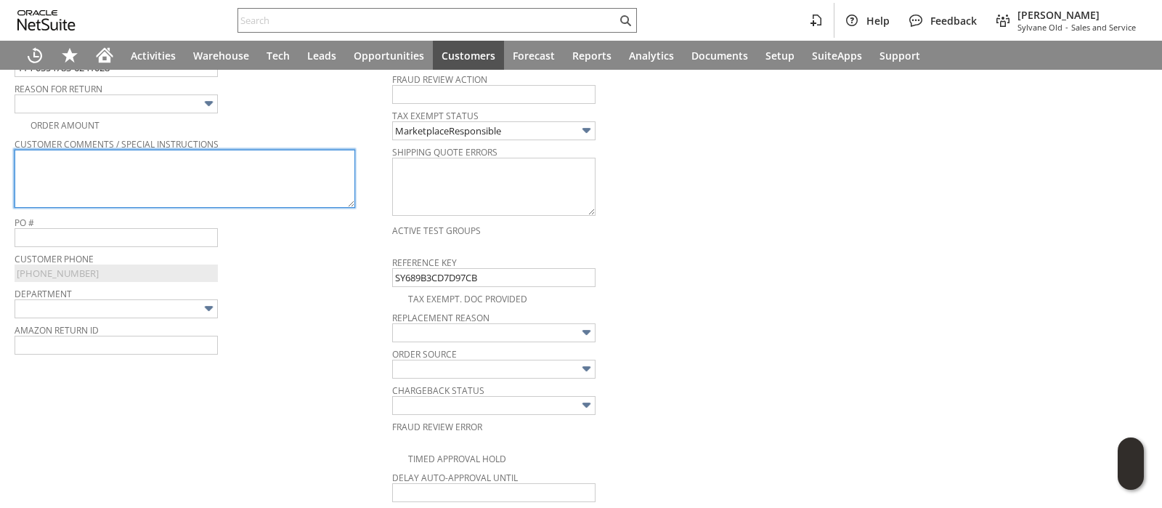
click at [270, 179] on textarea at bounding box center [185, 179] width 341 height 58
paste textarea "It’s extremely loud on high, and barely audible and very low fan volume on medi…"
type textarea "It’s extremely loud on high, and barely audible and very low fan volume on medi…"
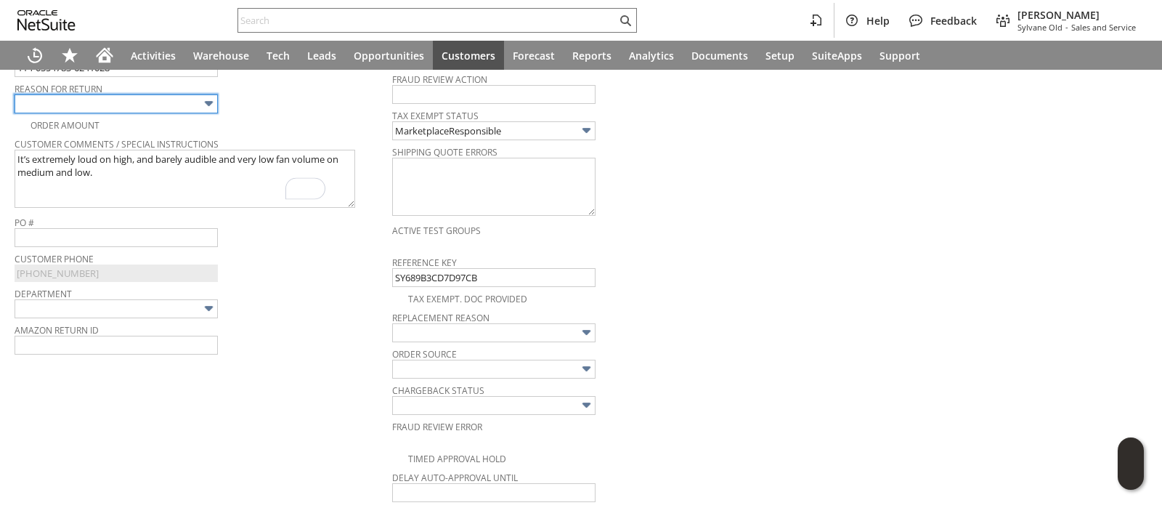
click at [209, 104] on img at bounding box center [208, 103] width 17 height 17
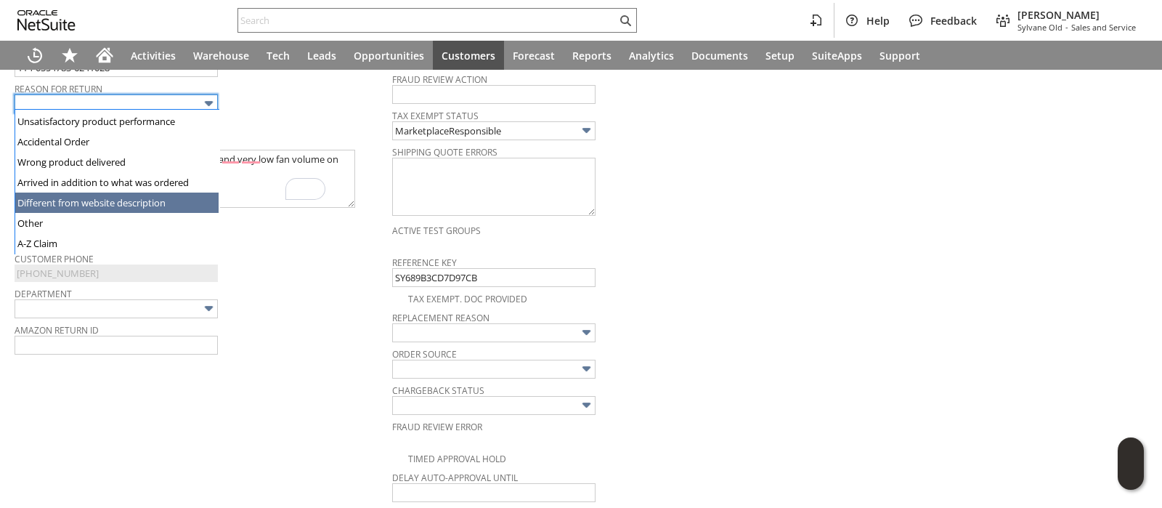
type input "Different from website description"
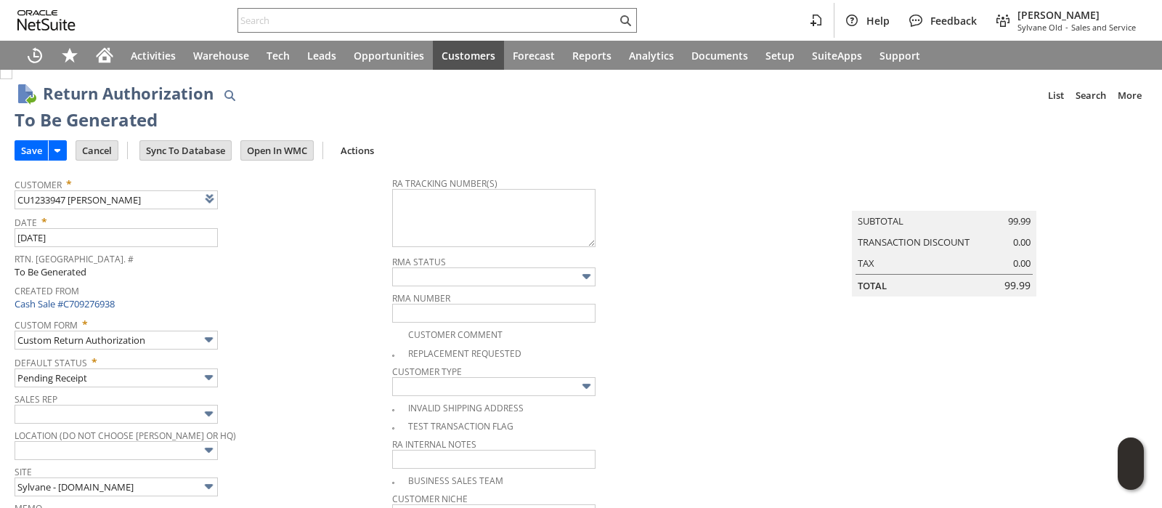
scroll to position [3, 0]
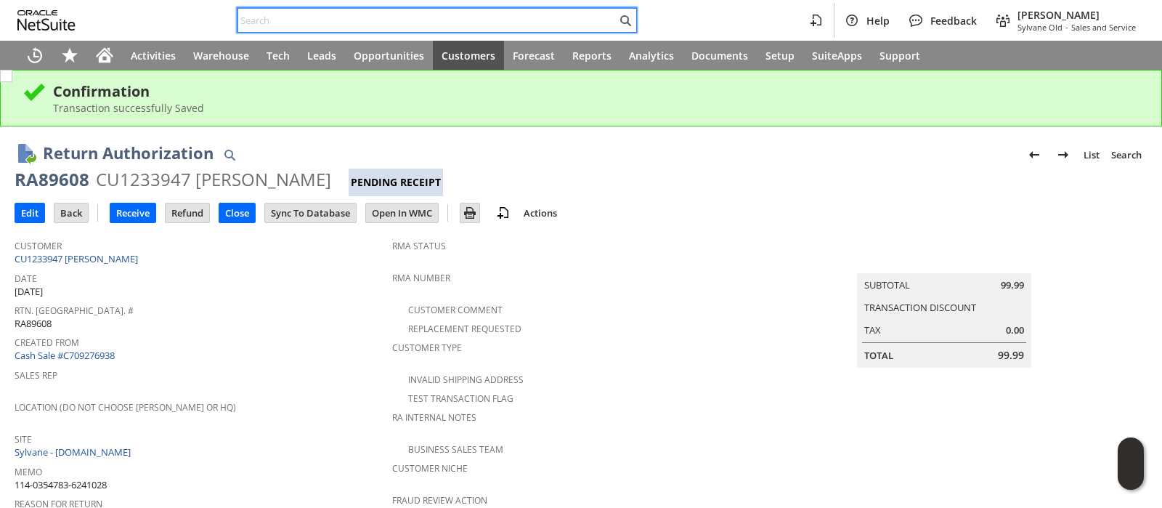
click at [569, 16] on input "text" at bounding box center [427, 20] width 378 height 17
paste input "114-2442299-8432207"
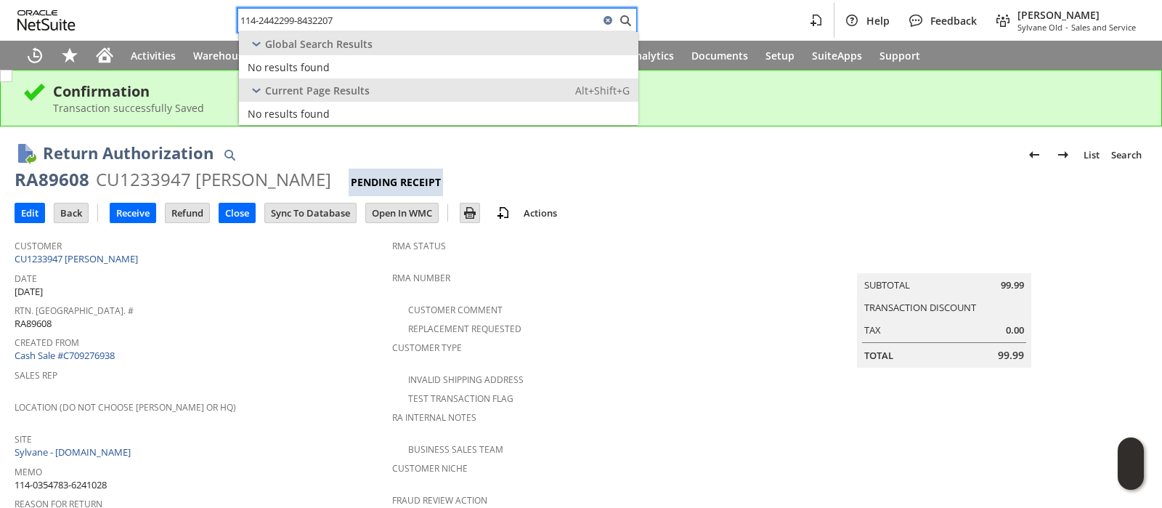
click at [410, 25] on input "114-2442299-8432207" at bounding box center [418, 20] width 361 height 17
paste input "1-5456969-996663"
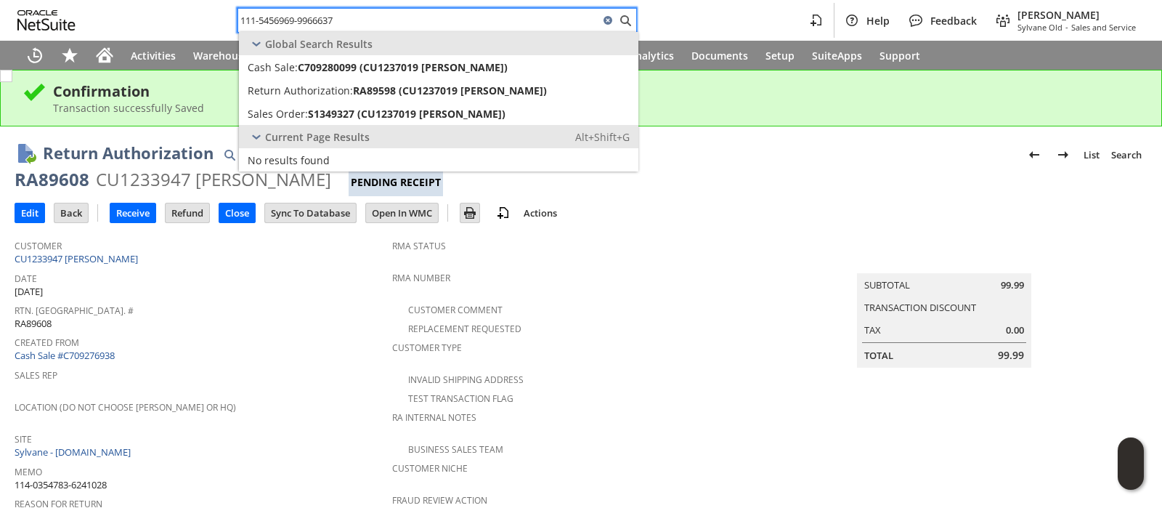
click at [443, 23] on input "111-5456969-9966637" at bounding box center [418, 20] width 361 height 17
click at [392, 23] on input "111-5456969-9966637" at bounding box center [418, 20] width 361 height 17
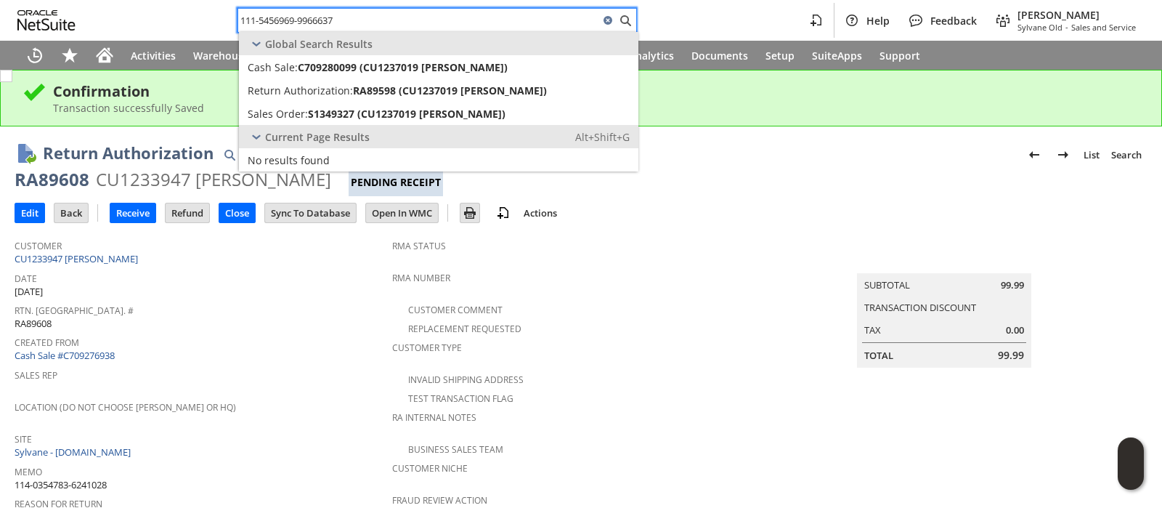
click at [392, 23] on input "111-5456969-9966637" at bounding box center [418, 20] width 361 height 17
paste input "3-2296541-3721050"
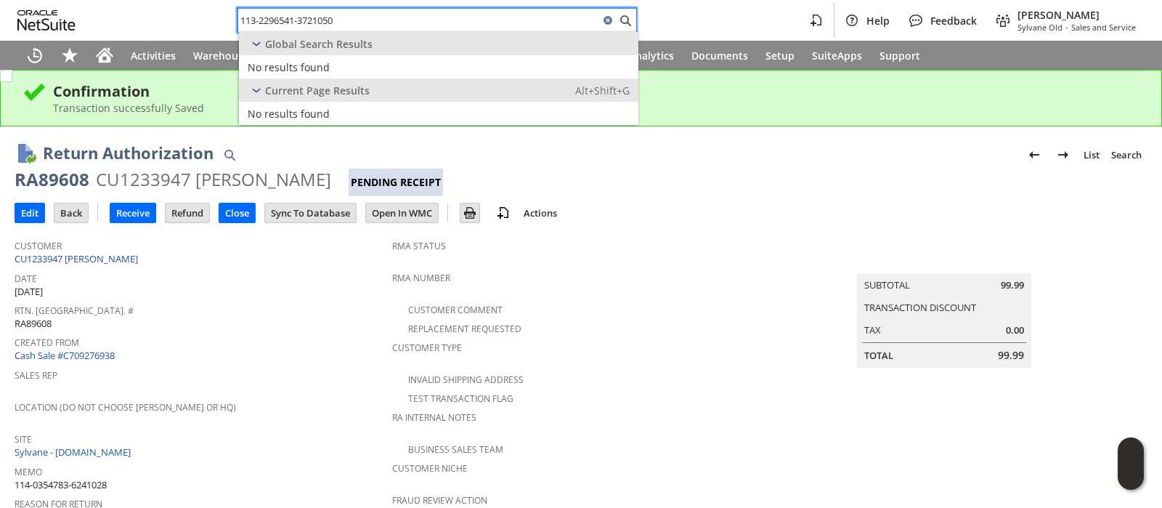
click at [527, 32] on div "Global Search Results" at bounding box center [438, 43] width 399 height 23
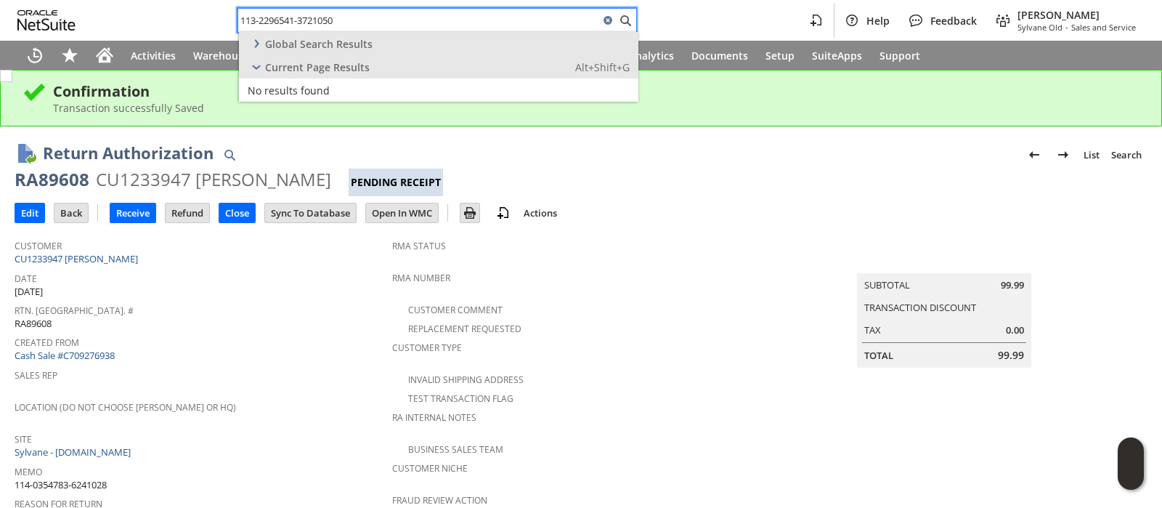
click at [527, 23] on input "113-2296541-3721050" at bounding box center [418, 20] width 361 height 17
click at [527, 22] on input "113-2296541-3721050" at bounding box center [418, 20] width 361 height 17
paste input "Wendy Jones"
click at [431, 41] on div "Global Search Results" at bounding box center [438, 43] width 399 height 23
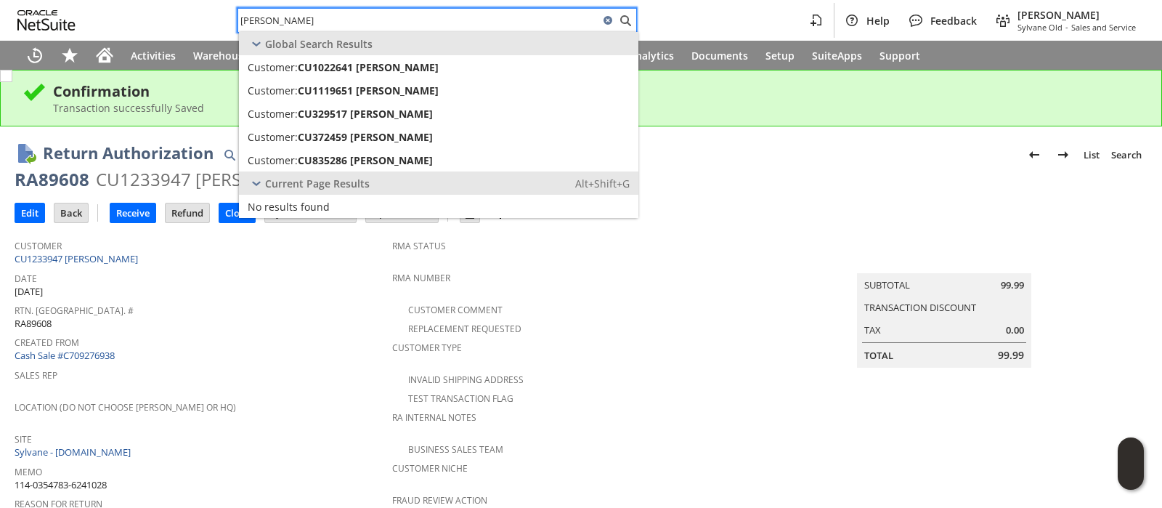
click at [511, 25] on input "Wendy Jones" at bounding box center [418, 20] width 361 height 17
paste input "112-6355065-7321037"
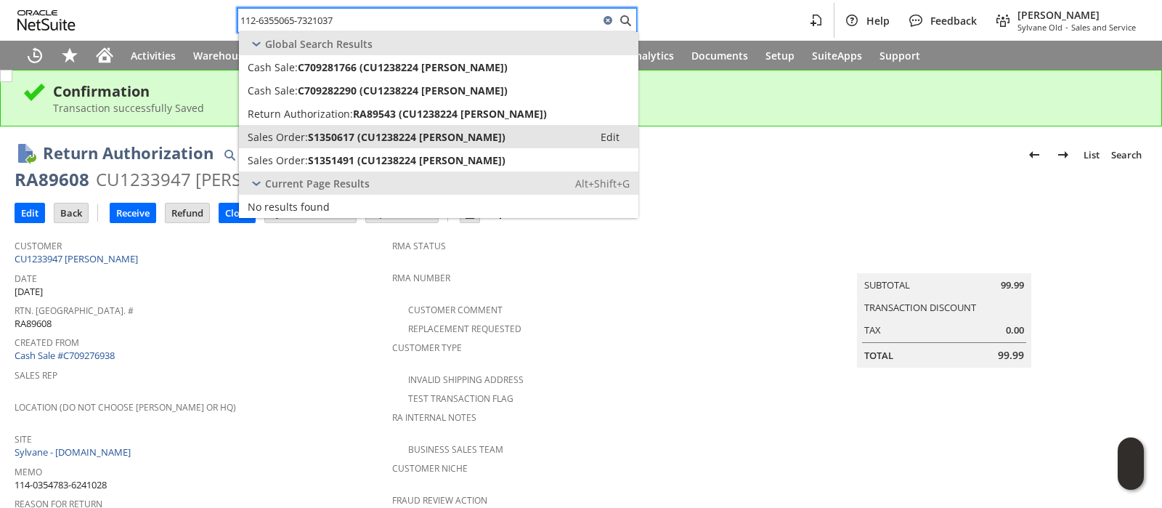
type input "112-6355065-7321037"
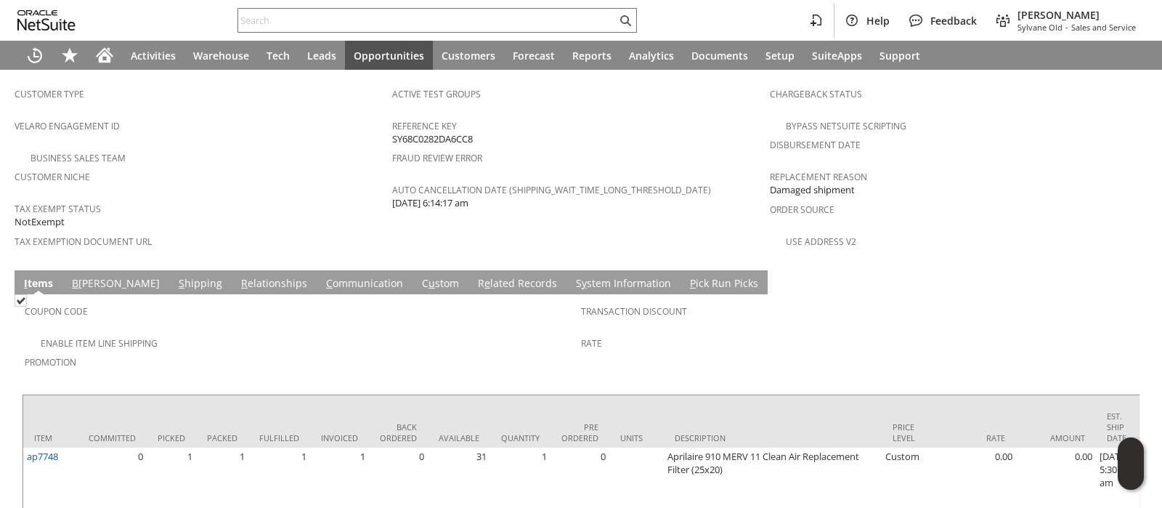
scroll to position [970, 0]
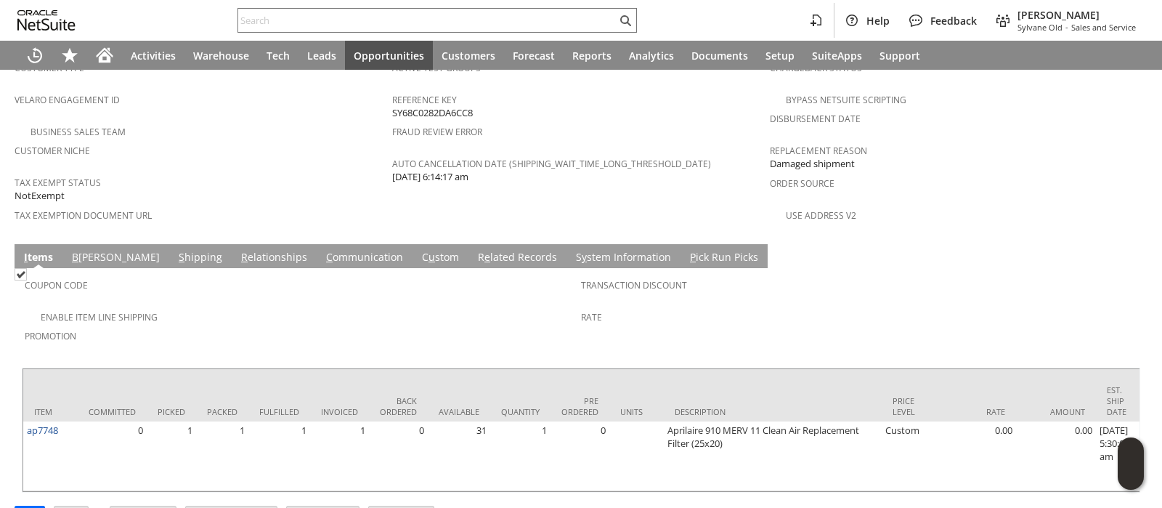
click at [418, 250] on link "C u stom" at bounding box center [440, 258] width 44 height 16
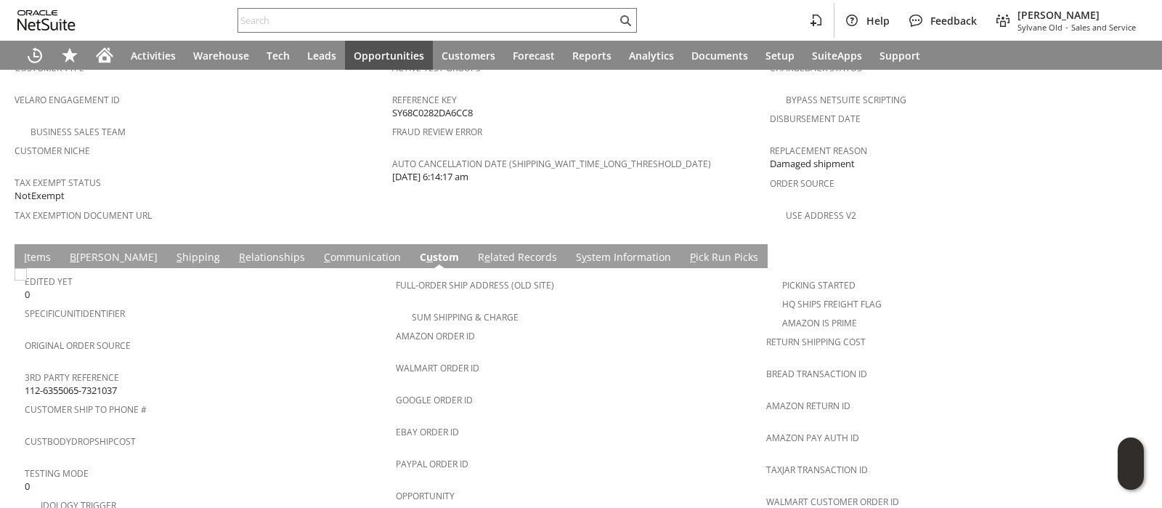
scroll to position [0, 0]
click at [325, 250] on link "C ommunication" at bounding box center [362, 258] width 84 height 16
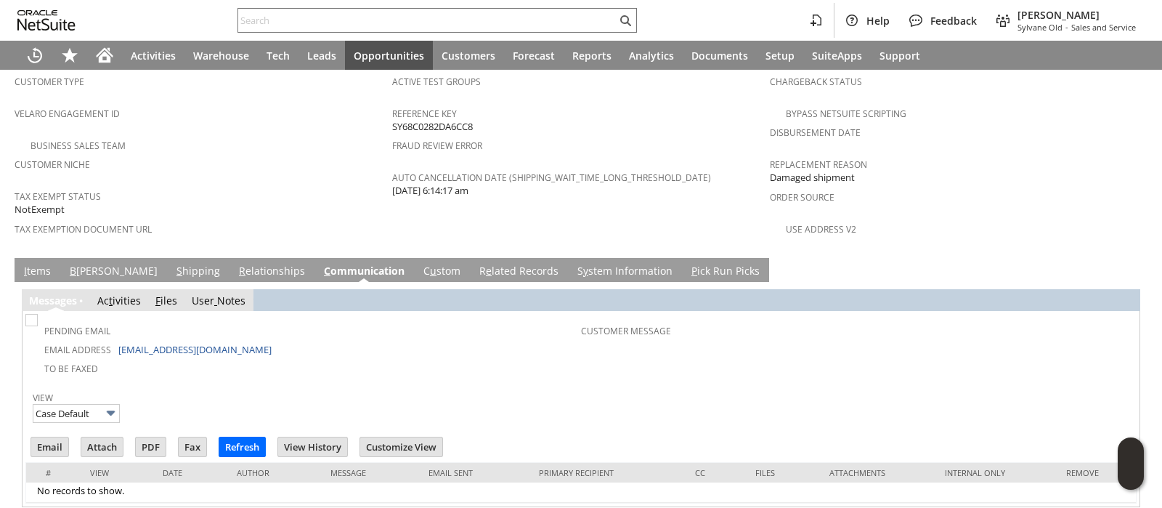
click at [46, 264] on link "I tems" at bounding box center [37, 272] width 34 height 16
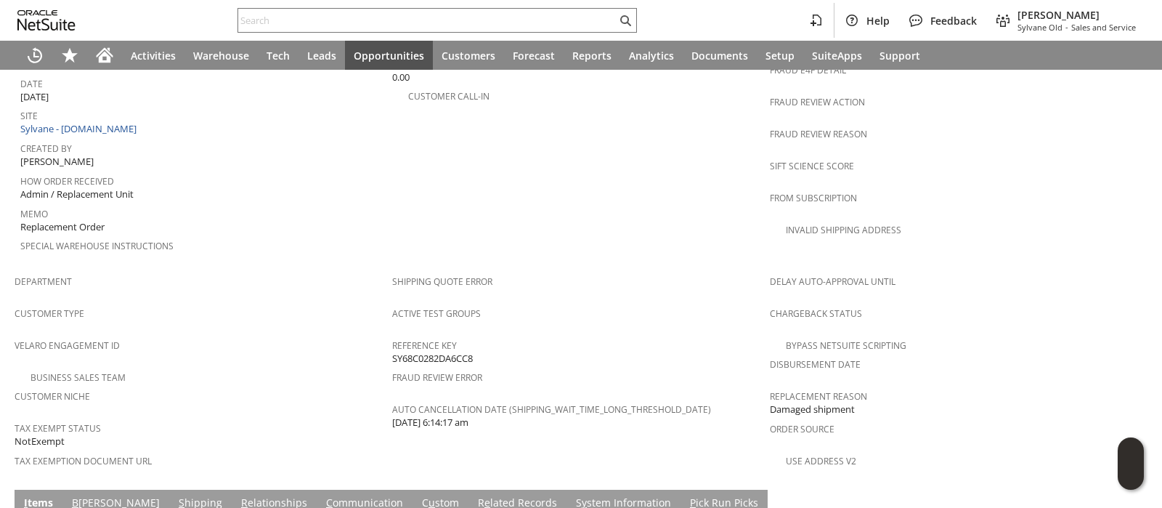
scroll to position [970, 0]
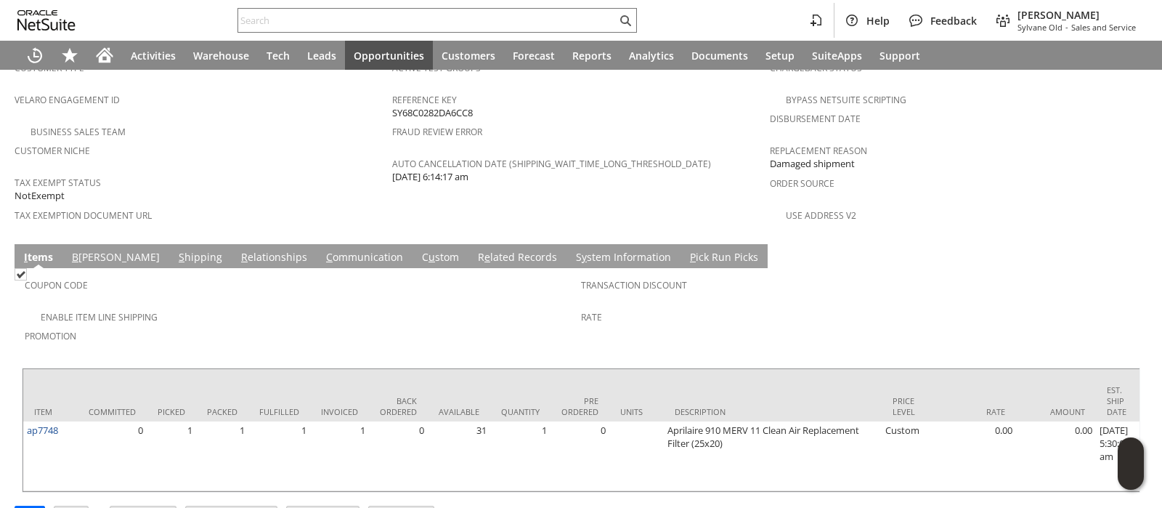
click at [474, 250] on link "R e lated Records" at bounding box center [517, 258] width 86 height 16
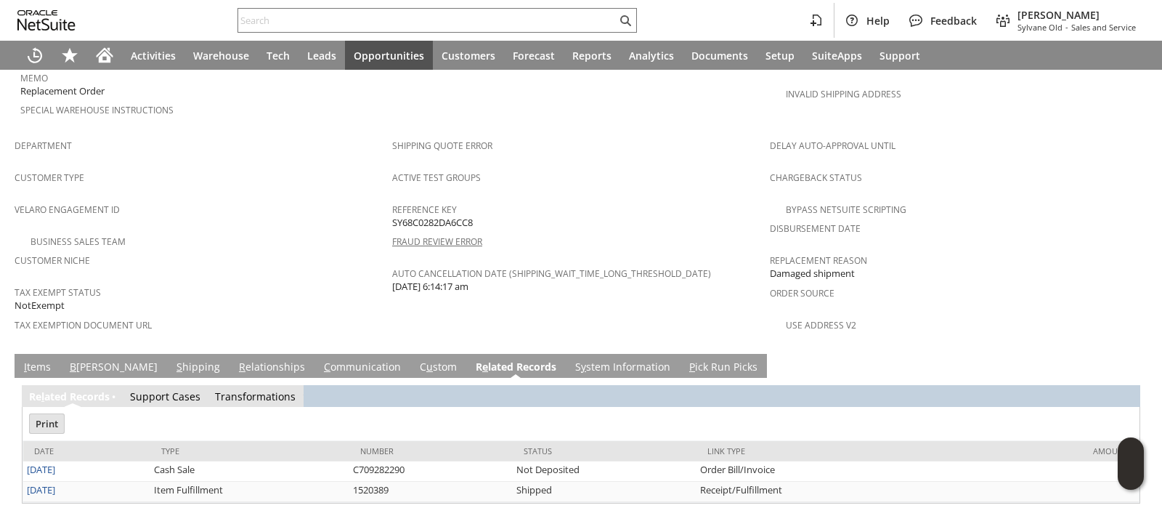
scroll to position [0, 0]
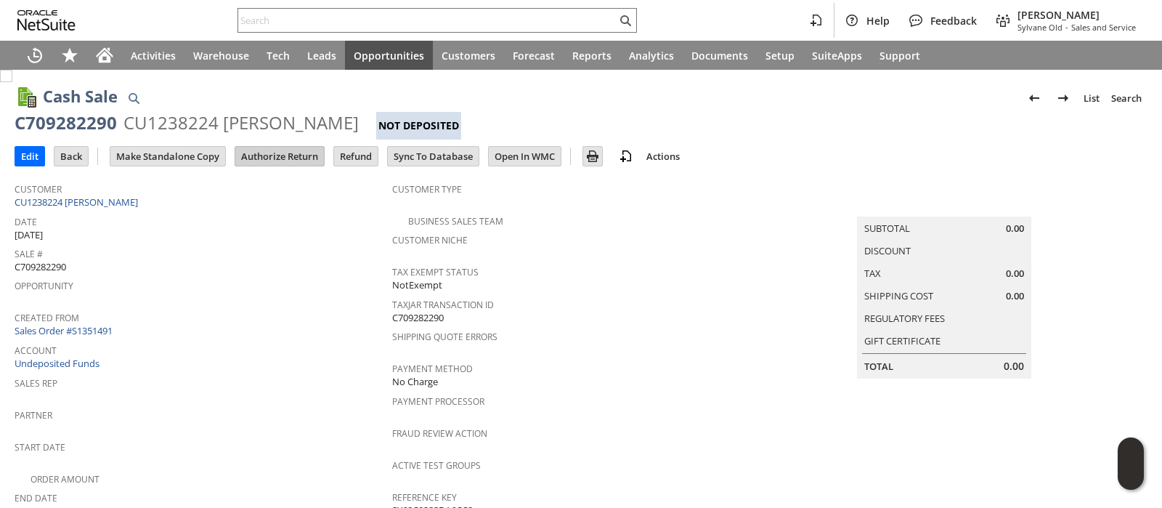
click at [287, 158] on input "Authorize Return" at bounding box center [279, 156] width 89 height 19
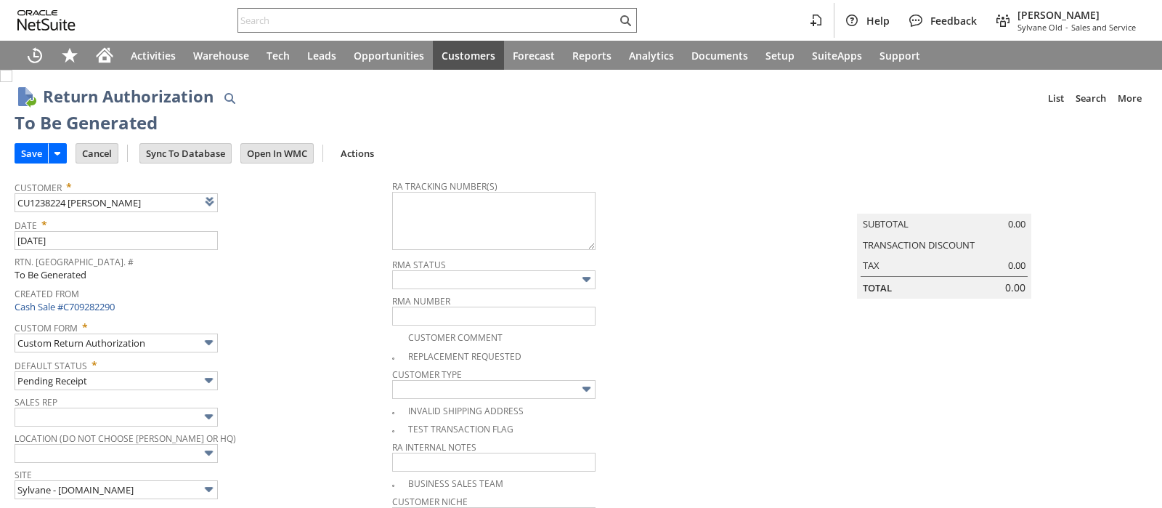
type input "Add"
type input "Copy Previous"
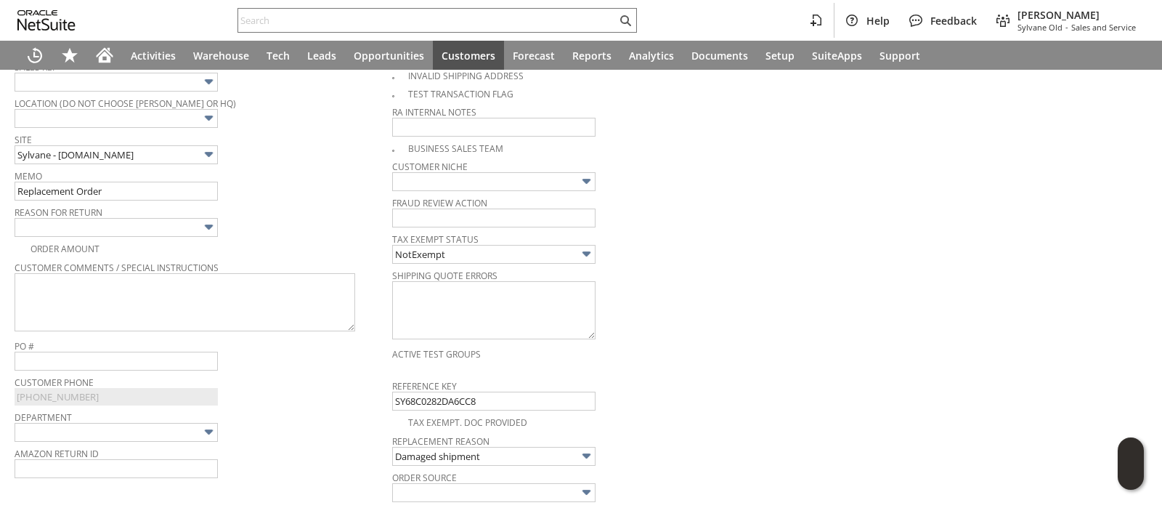
scroll to position [277, 0]
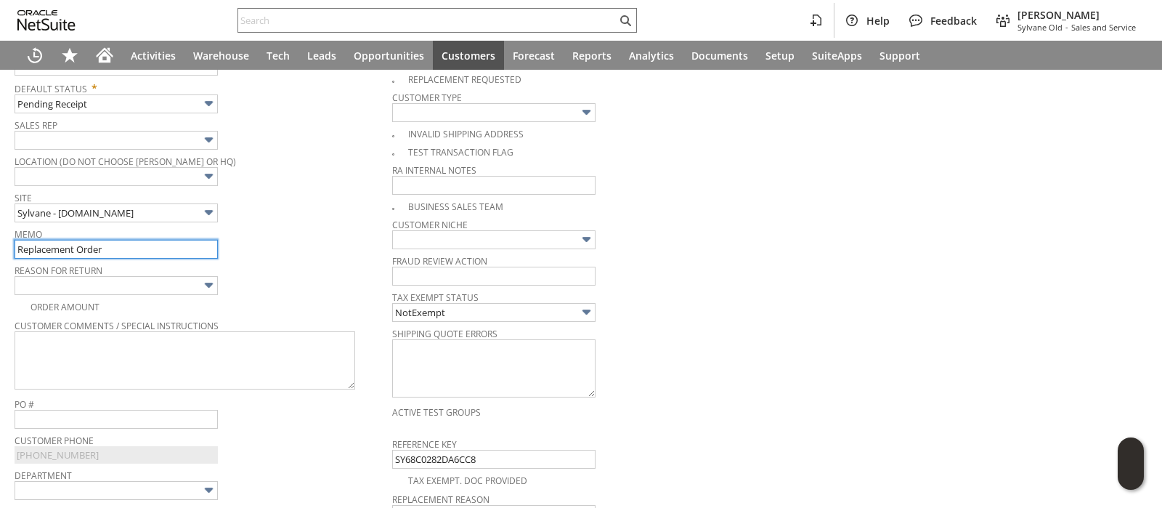
click at [170, 245] on input "Replacement Order" at bounding box center [116, 249] width 203 height 19
paste input "The box came damaged again and it has a hole in it; the filter could be damaged…"
click at [170, 245] on input "Replacement Order - The box came damaged again and it has a hole in it; the fil…" at bounding box center [116, 249] width 203 height 19
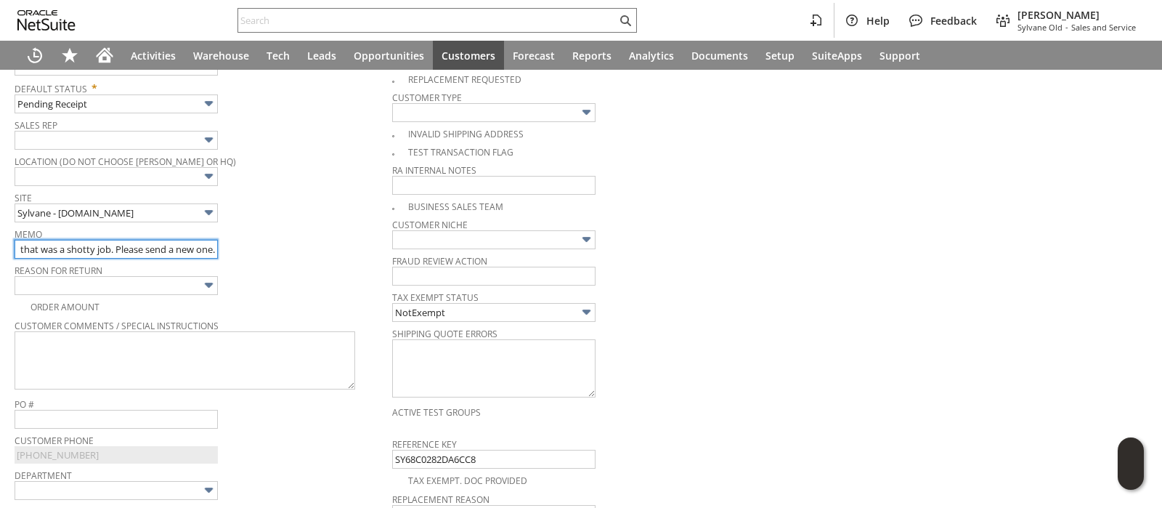
click at [170, 245] on input "Replacement Order - The box came damaged again and it has a hole in it; the fil…" at bounding box center [116, 249] width 203 height 19
drag, startPoint x: 170, startPoint y: 245, endPoint x: 133, endPoint y: 239, distance: 37.5
click at [133, 240] on input "Replacement Order - The box came damaged again and it has a hole in it; the fil…" at bounding box center [116, 249] width 203 height 19
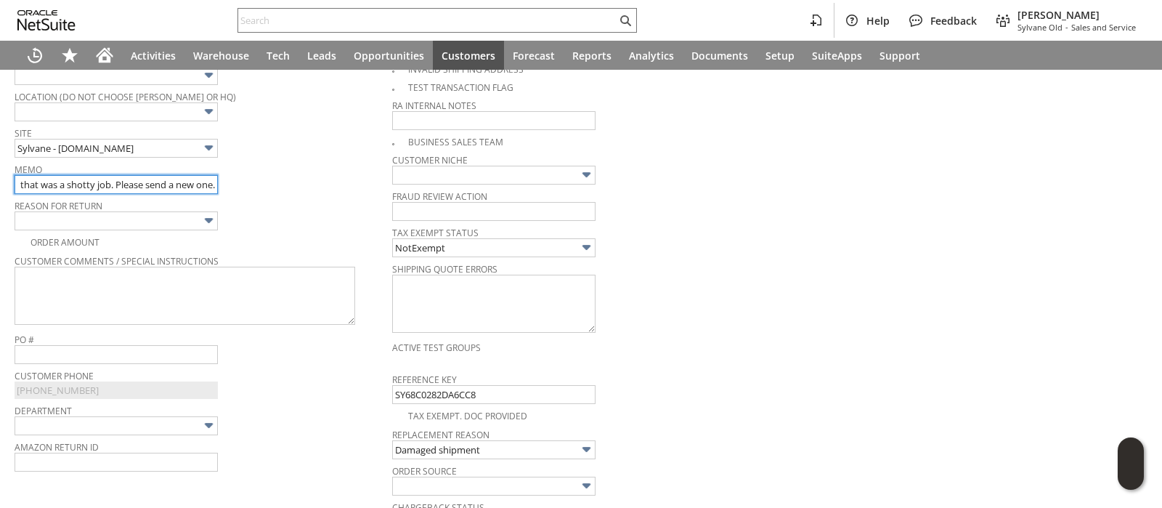
scroll to position [367, 0]
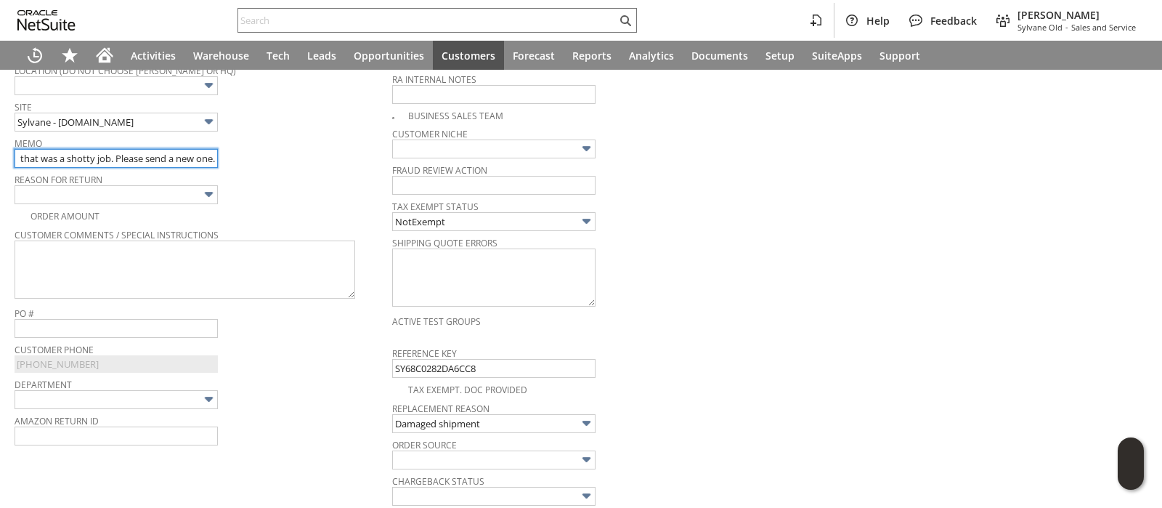
type input "Replacement Order - The box came damaged again and it has a hole in it; the fil…"
click at [276, 176] on span "Reason For Return" at bounding box center [200, 177] width 370 height 16
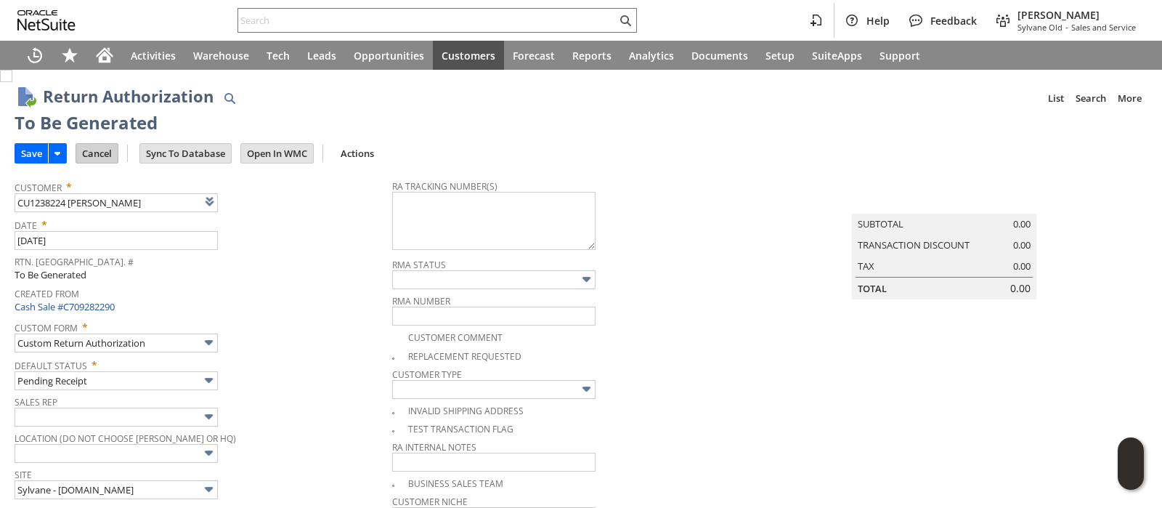
click at [106, 153] on input "Cancel" at bounding box center [96, 153] width 41 height 19
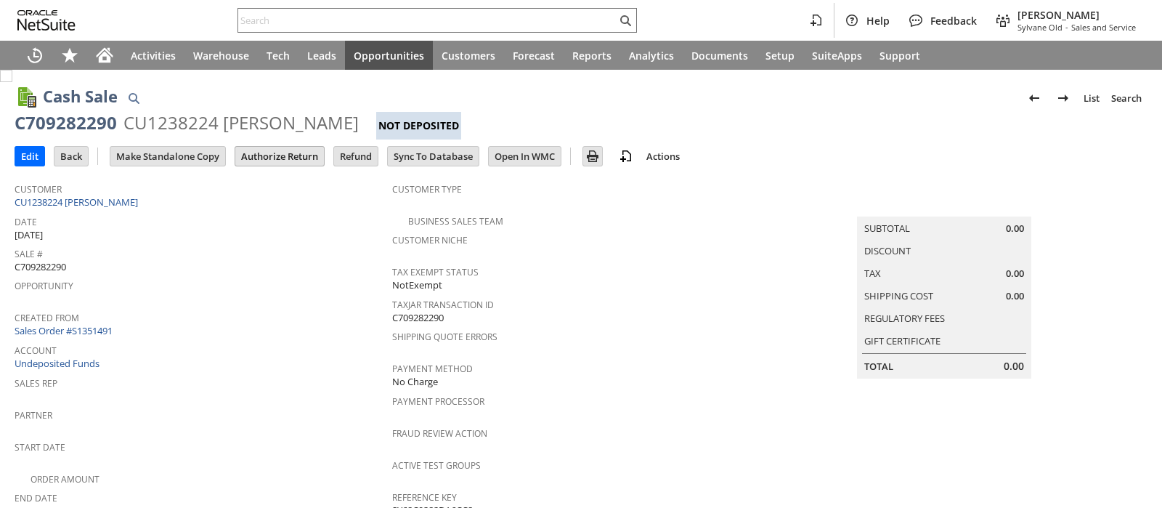
click at [265, 151] on input "Authorize Return" at bounding box center [279, 156] width 89 height 19
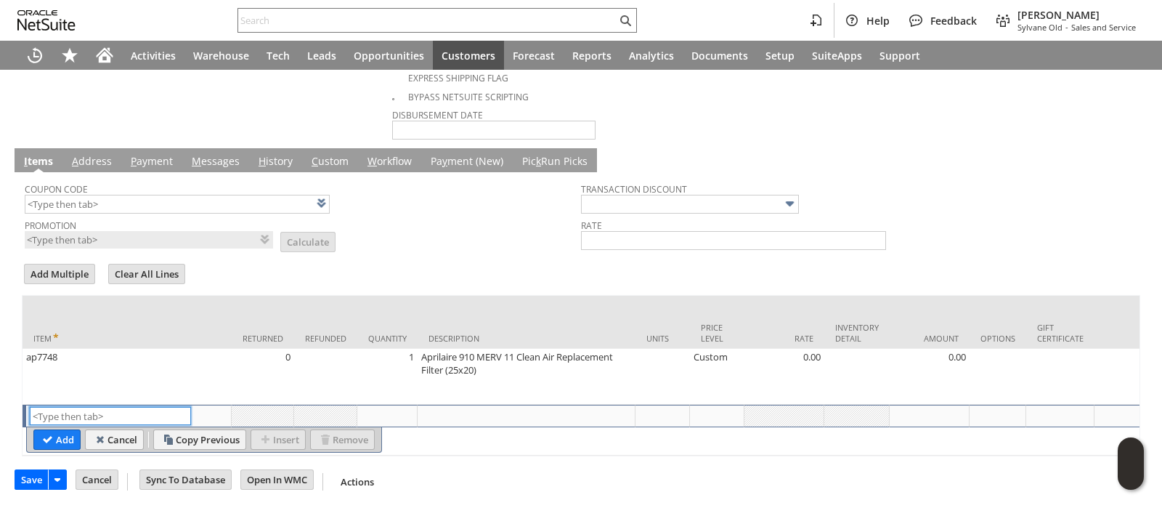
scroll to position [367, 0]
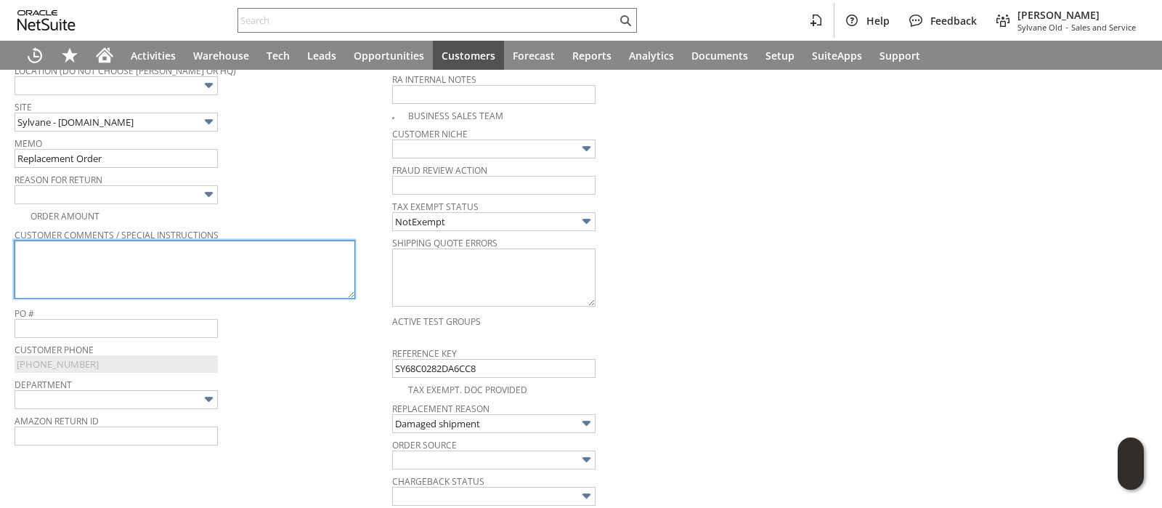
click at [265, 259] on textarea at bounding box center [185, 269] width 341 height 58
paste textarea "The box came damaged again and it has a hole in it; the filter could be damaged…"
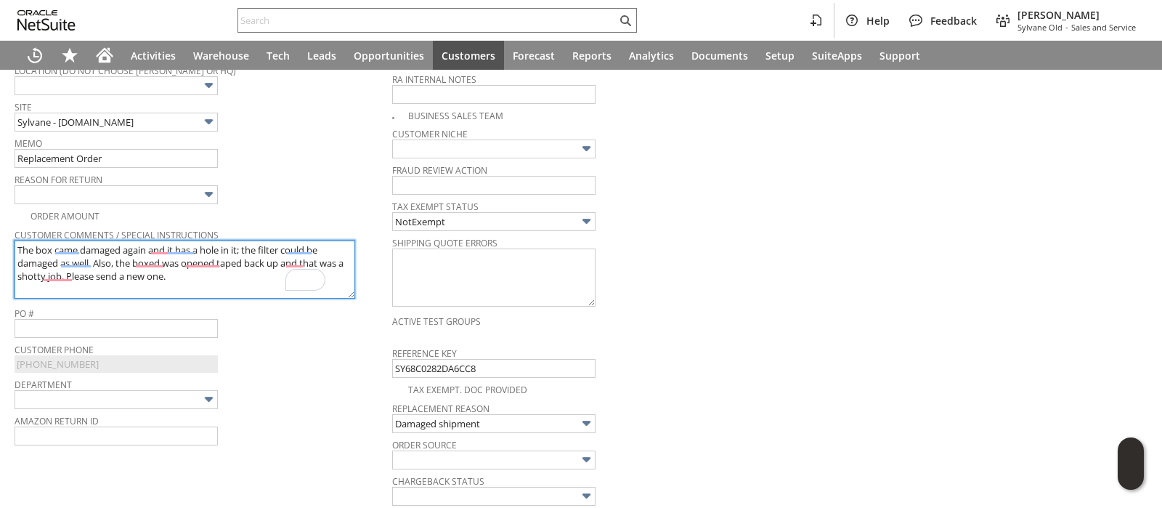
paste textarea "113-2296541-3721050"
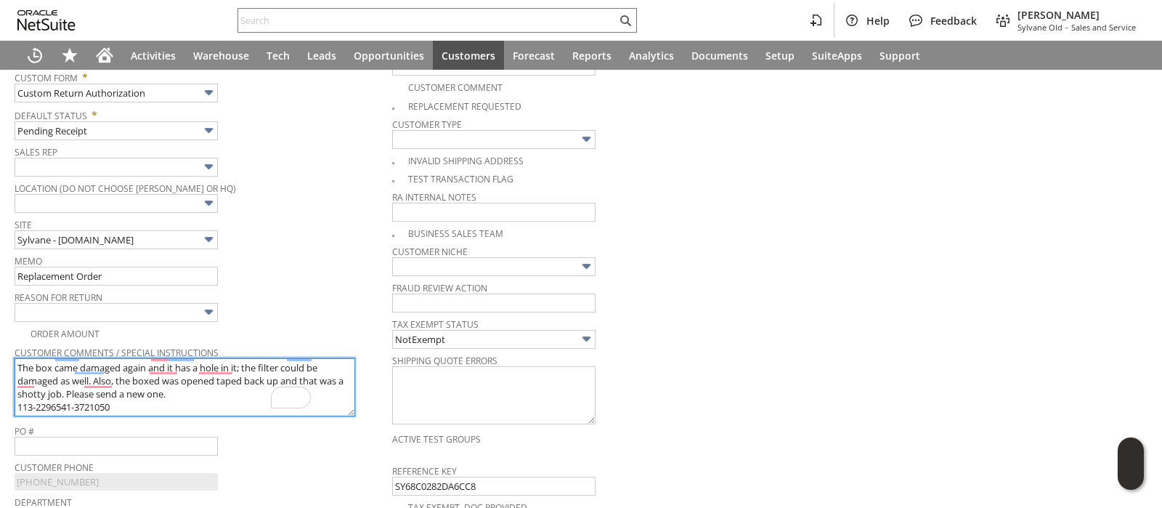
scroll to position [0, 0]
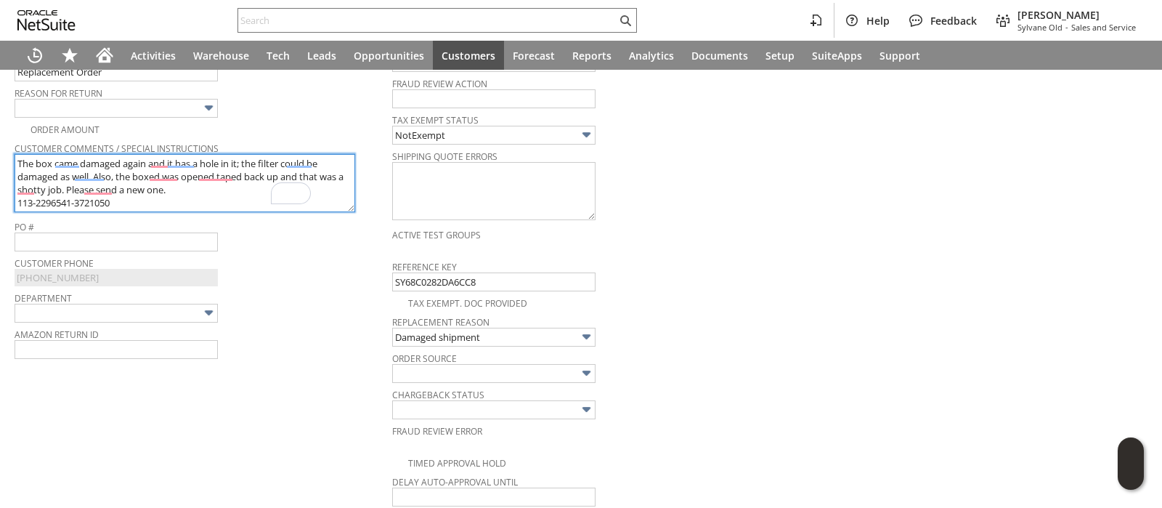
type textarea "The box came damaged again and it has a hole in it; the filter could be damaged…"
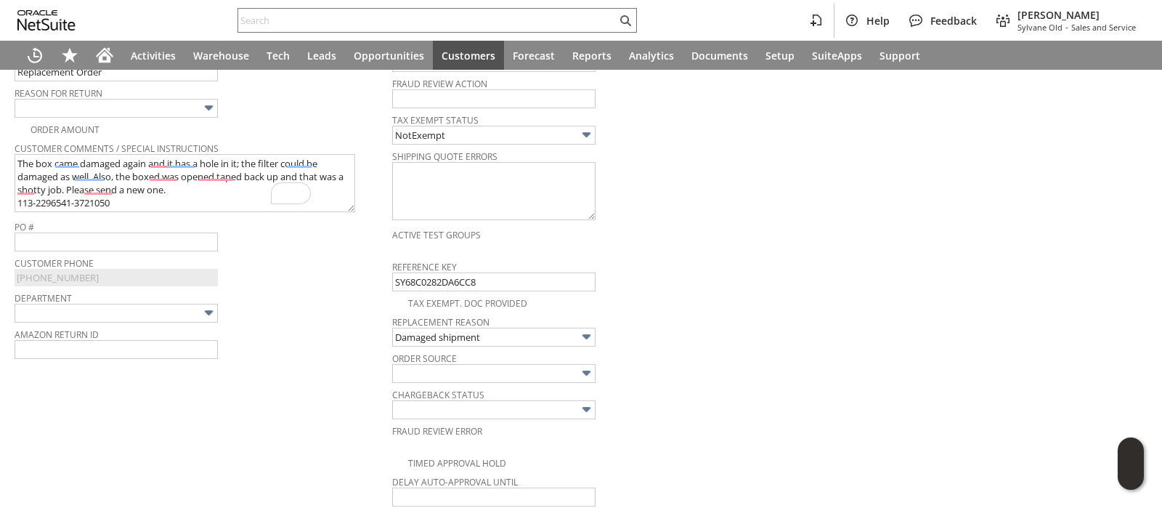
click at [204, 106] on img at bounding box center [208, 107] width 17 height 17
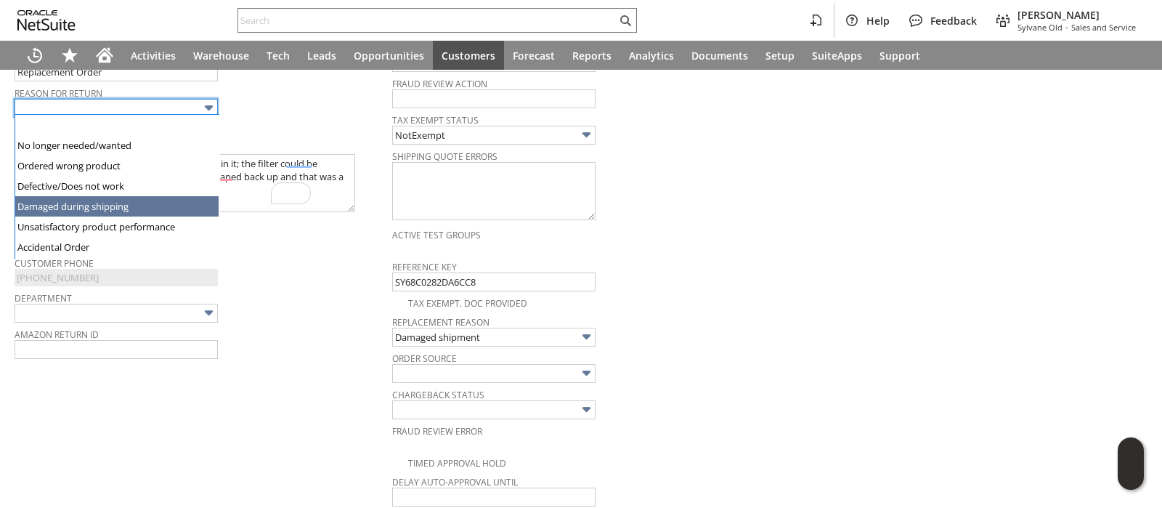
type input "Damaged during shipping"
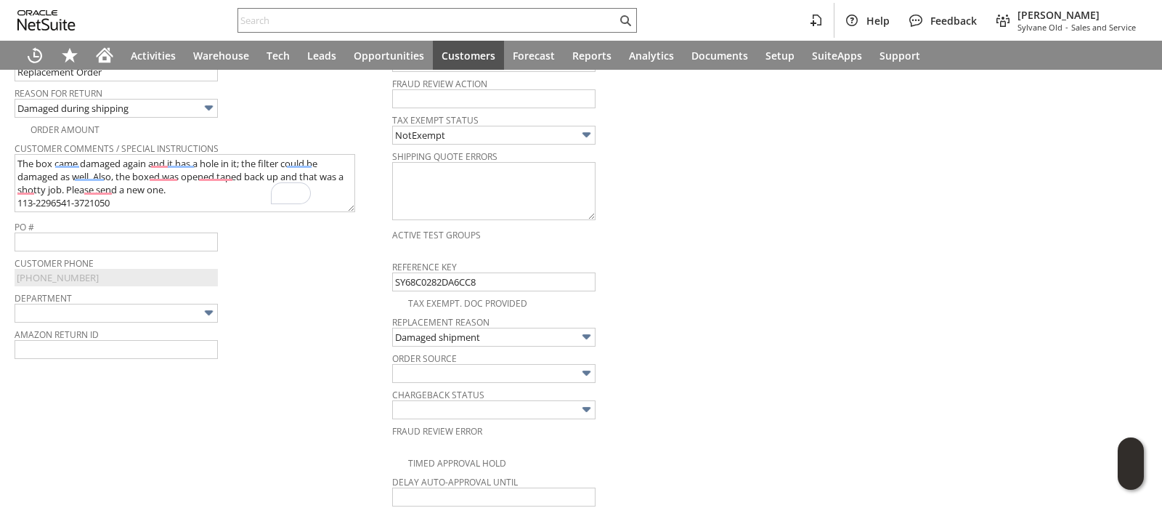
click at [240, 312] on div "Department" at bounding box center [200, 305] width 370 height 35
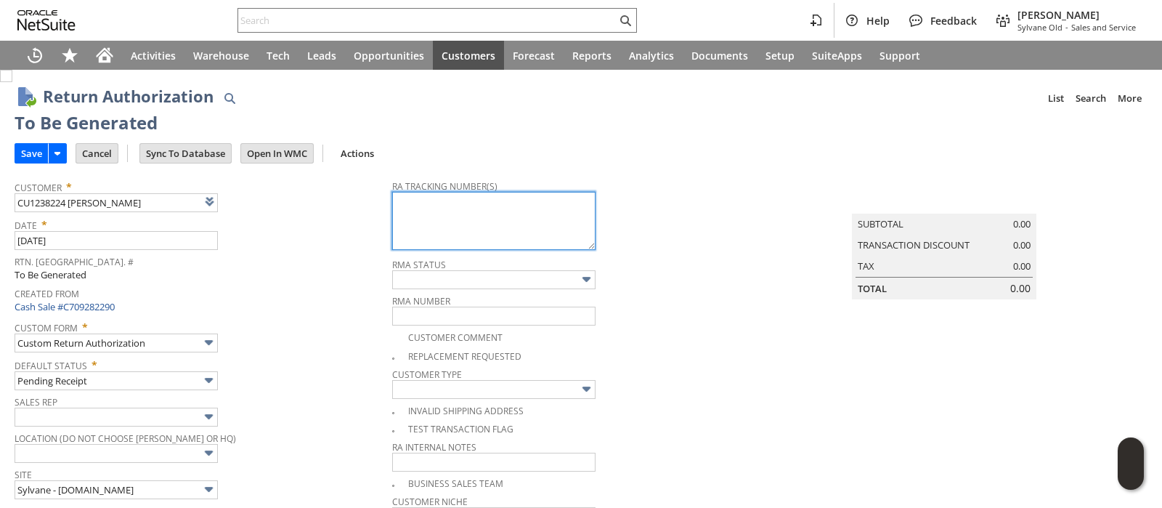
click at [436, 206] on textarea at bounding box center [493, 221] width 203 height 58
paste textarea "1ZR0960D9086959414"
type textarea "1ZR0960D9086959414"
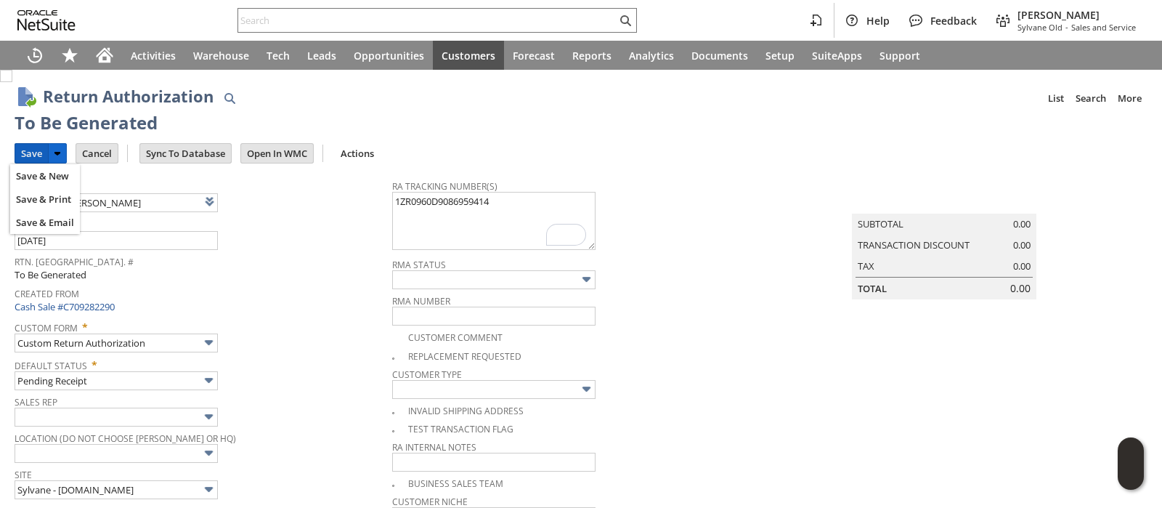
click at [36, 154] on input "Save" at bounding box center [31, 153] width 33 height 19
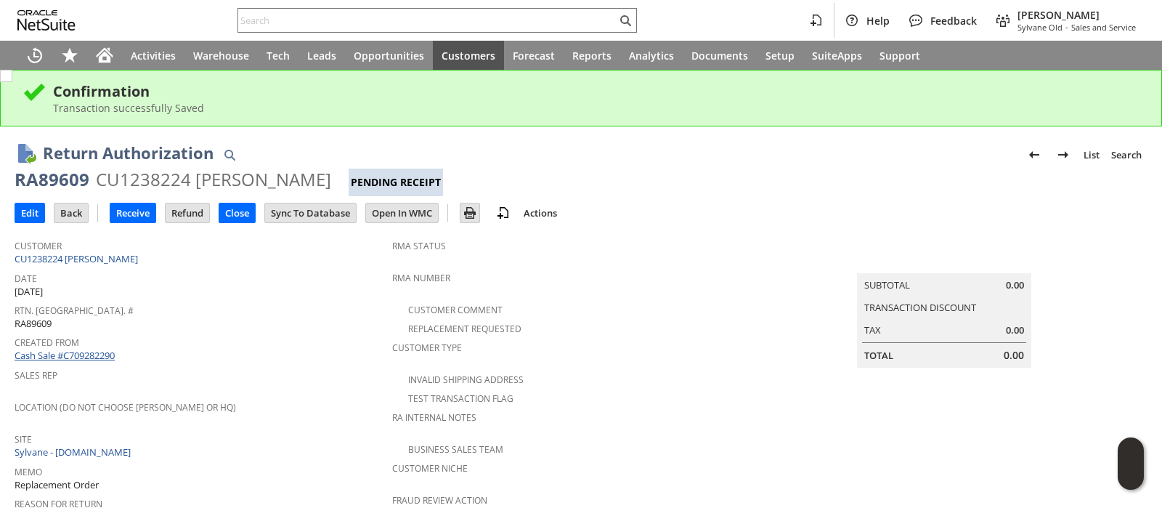
scroll to position [90, 0]
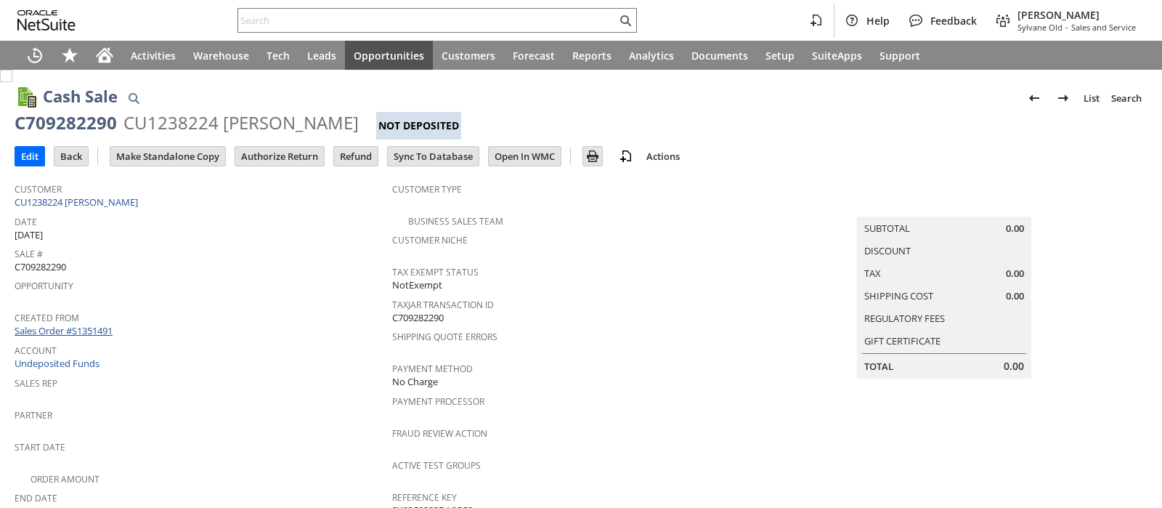
click at [105, 324] on link "Sales Order #S1351491" at bounding box center [66, 330] width 102 height 13
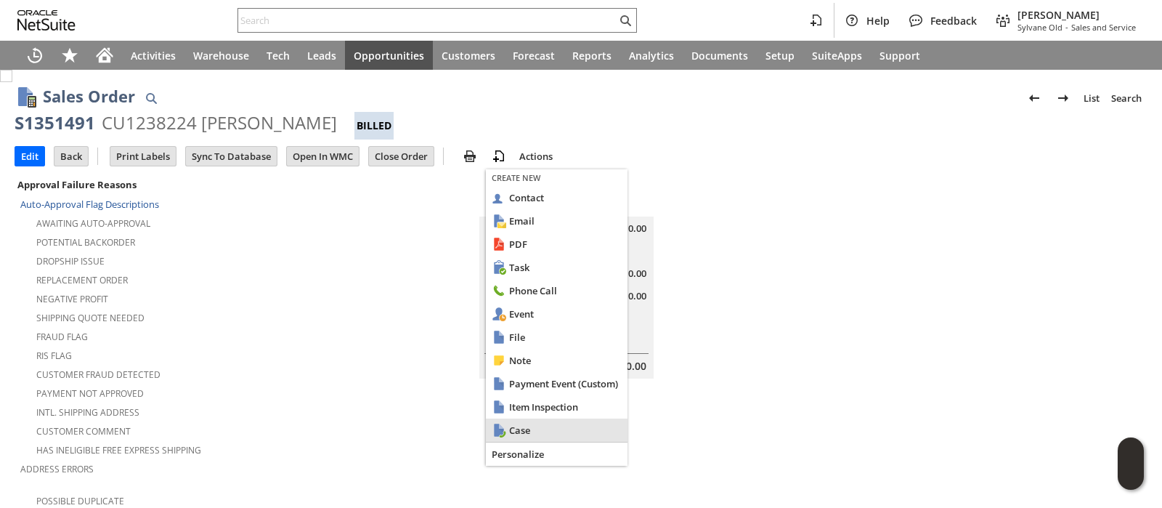
click at [519, 427] on span "Case" at bounding box center [565, 429] width 113 height 13
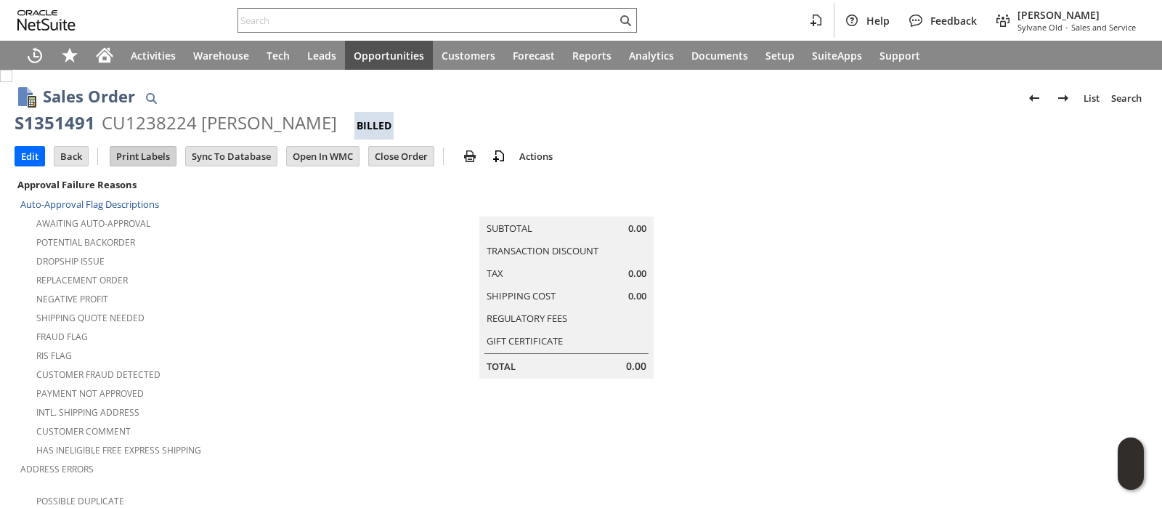
drag, startPoint x: 991, startPoint y: 230, endPoint x: 166, endPoint y: 145, distance: 829.4
click at [991, 230] on td at bounding box center [959, 396] width 378 height 442
click at [73, 125] on div "S1351491" at bounding box center [55, 122] width 81 height 23
copy div "S1351491"
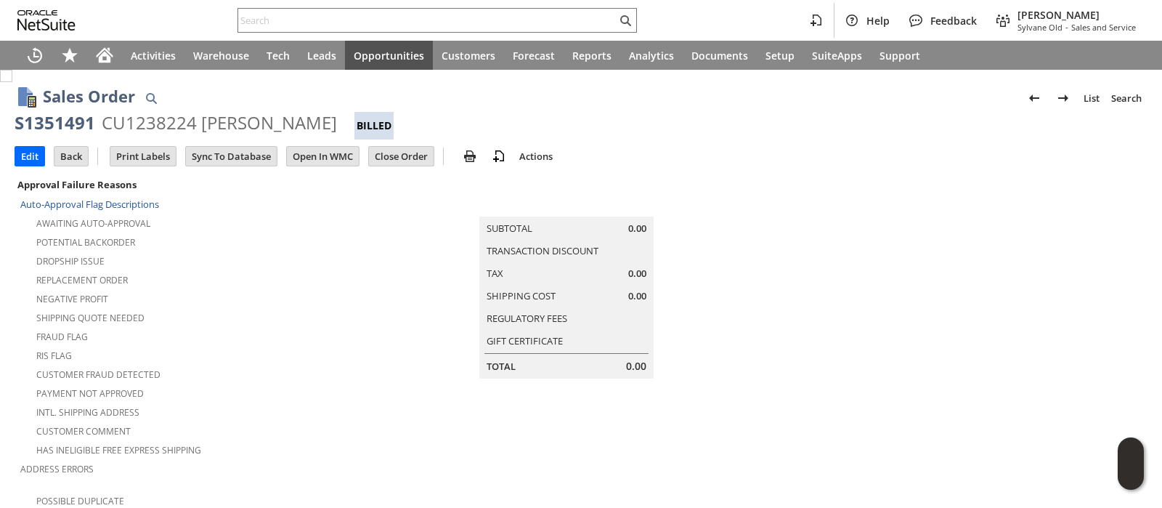
click at [1007, 224] on td at bounding box center [959, 396] width 378 height 442
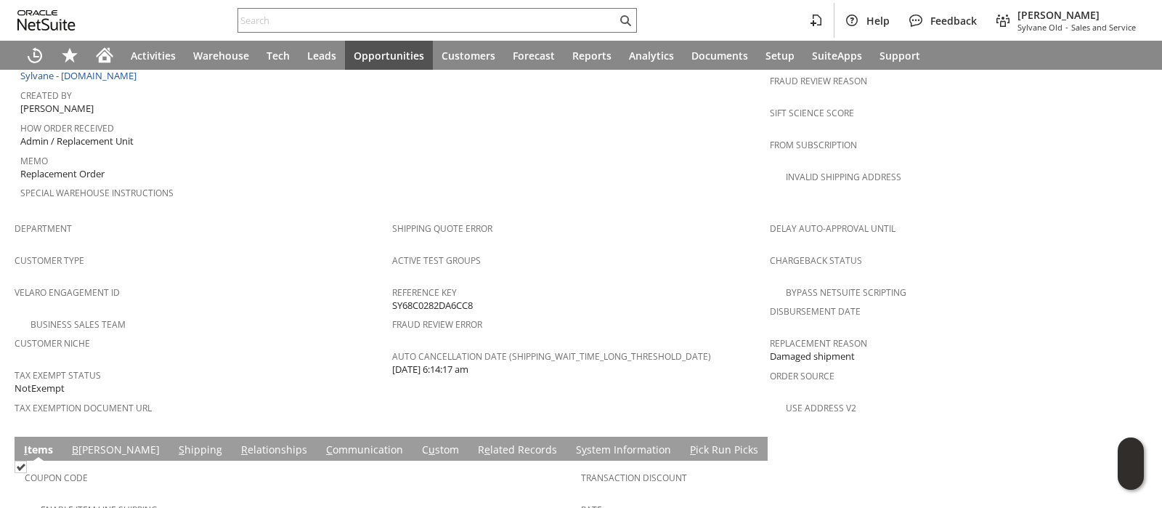
scroll to position [970, 0]
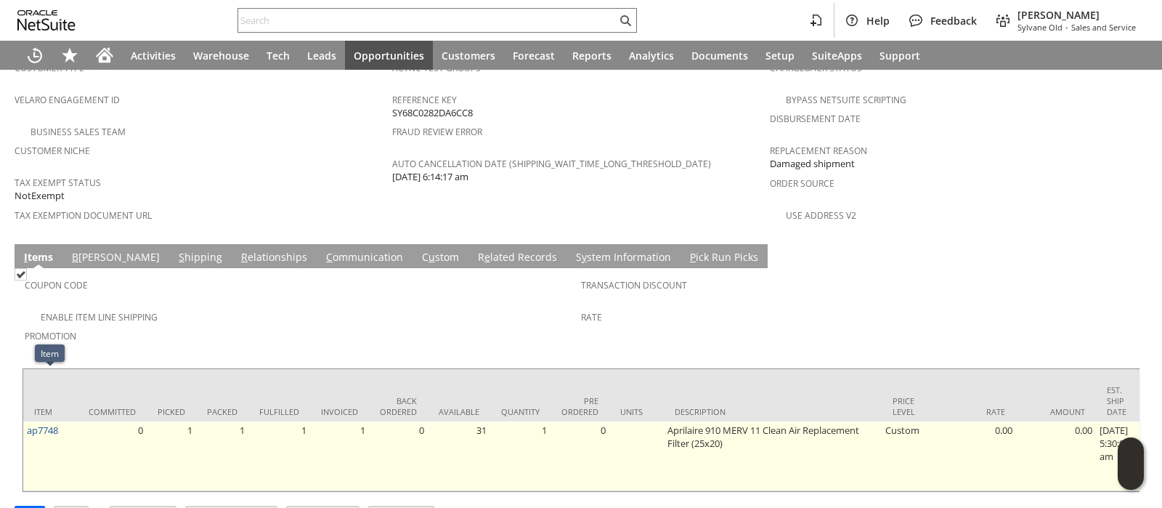
click at [63, 421] on td "ap7748" at bounding box center [50, 456] width 54 height 70
drag, startPoint x: 63, startPoint y: 379, endPoint x: 25, endPoint y: 378, distance: 38.5
click at [25, 421] on td "ap7748" at bounding box center [50, 456] width 54 height 70
copy link "ap7748"
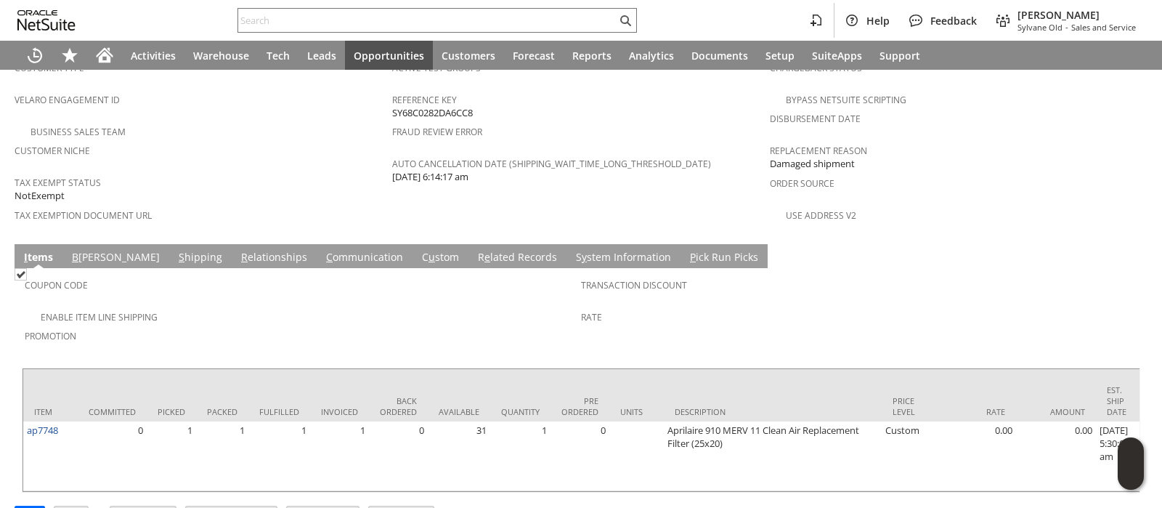
click at [970, 205] on div "Use Address V2" at bounding box center [959, 213] width 378 height 17
click at [175, 250] on link "S hipping" at bounding box center [200, 258] width 51 height 16
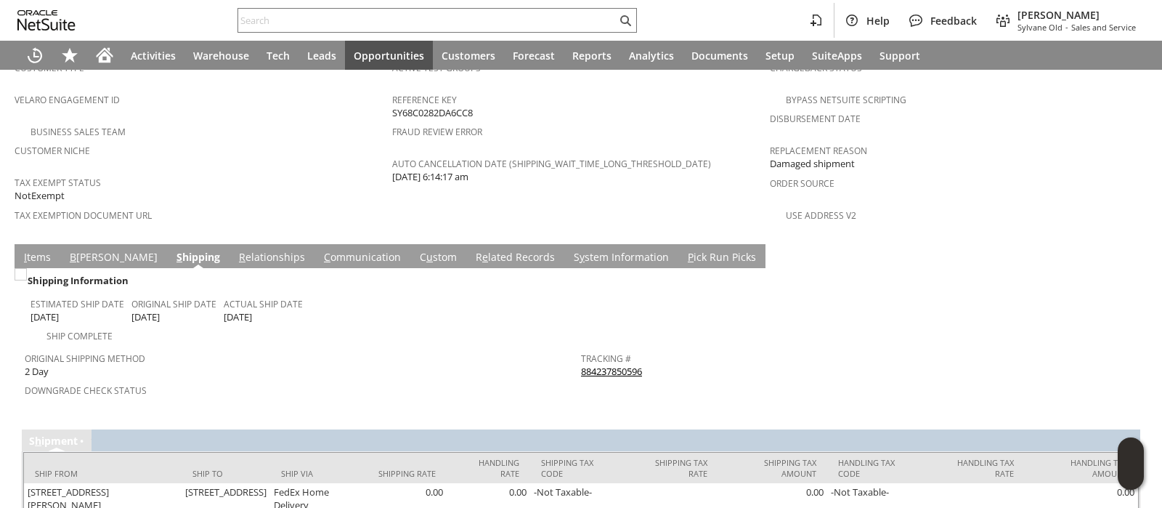
click at [649, 348] on div "Tracking # 884237850596" at bounding box center [855, 363] width 549 height 31
copy tbody "884237850596 Return Tracking #"
